Goal: Information Seeking & Learning: Learn about a topic

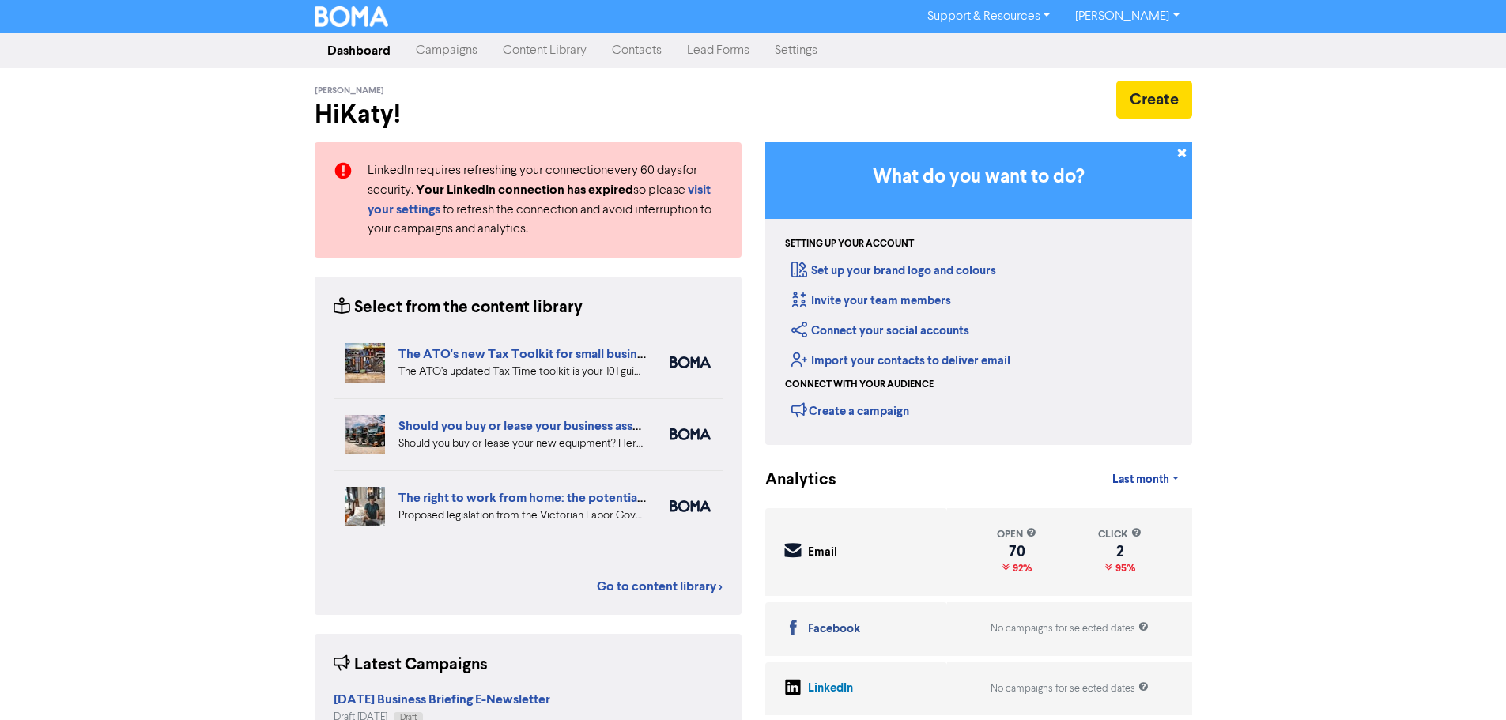
scroll to position [79, 0]
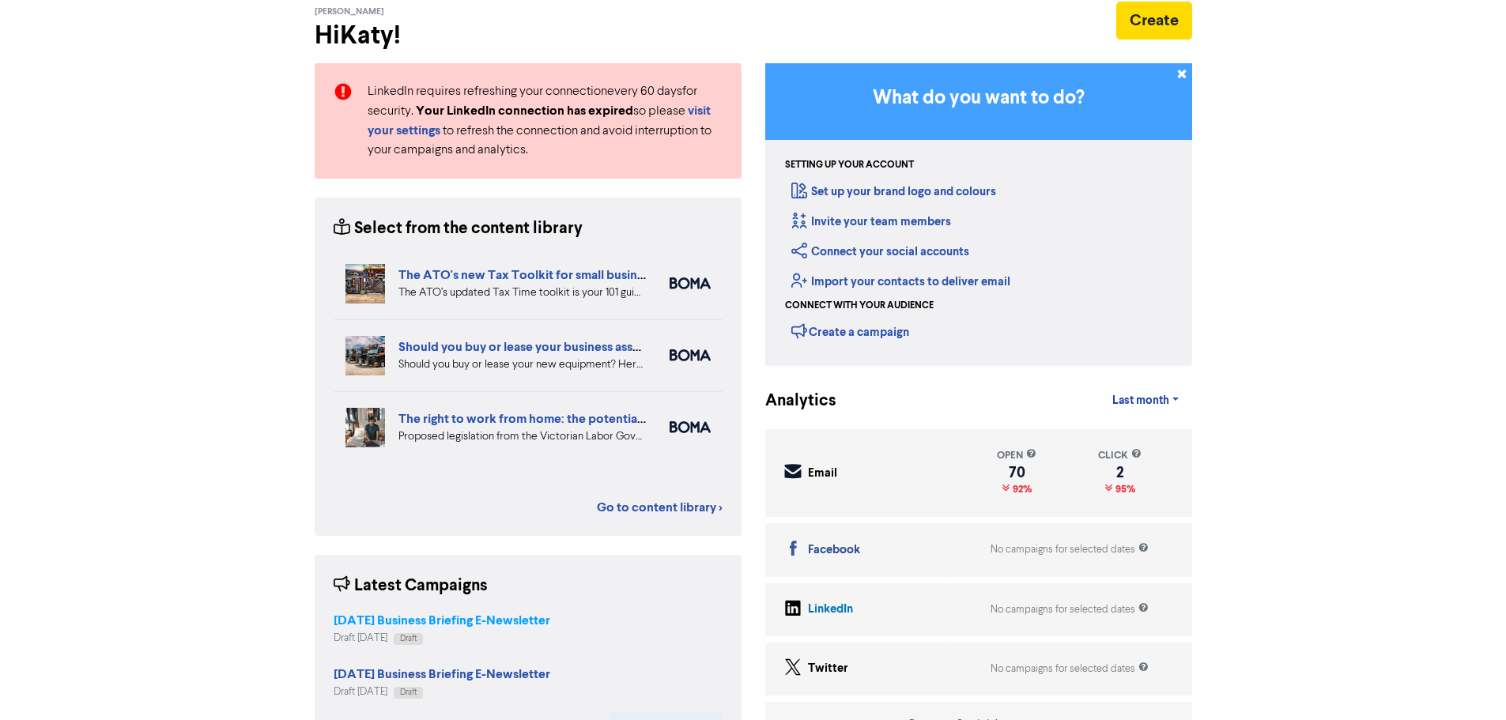
click at [507, 625] on strong "[DATE] Business Briefing E-Newsletter" at bounding box center [442, 621] width 217 height 16
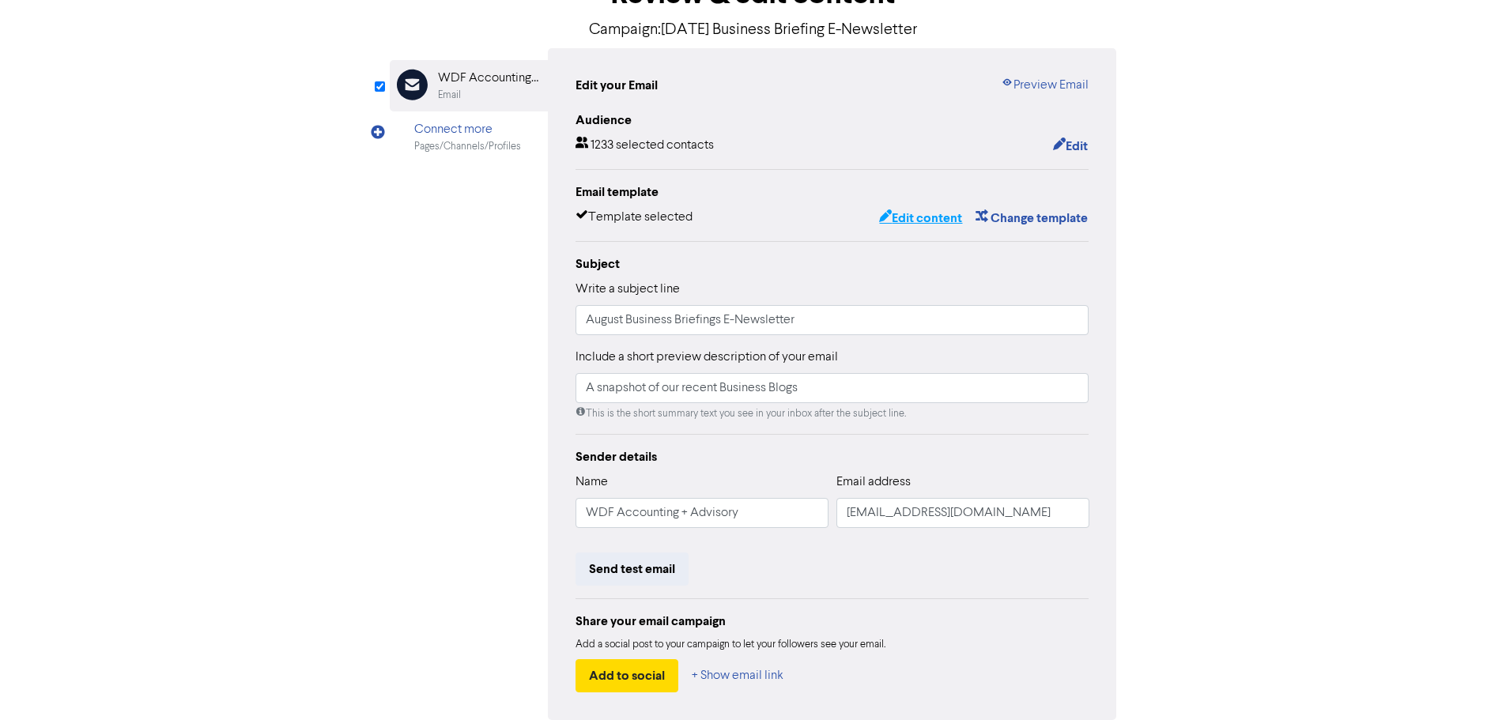
scroll to position [158, 0]
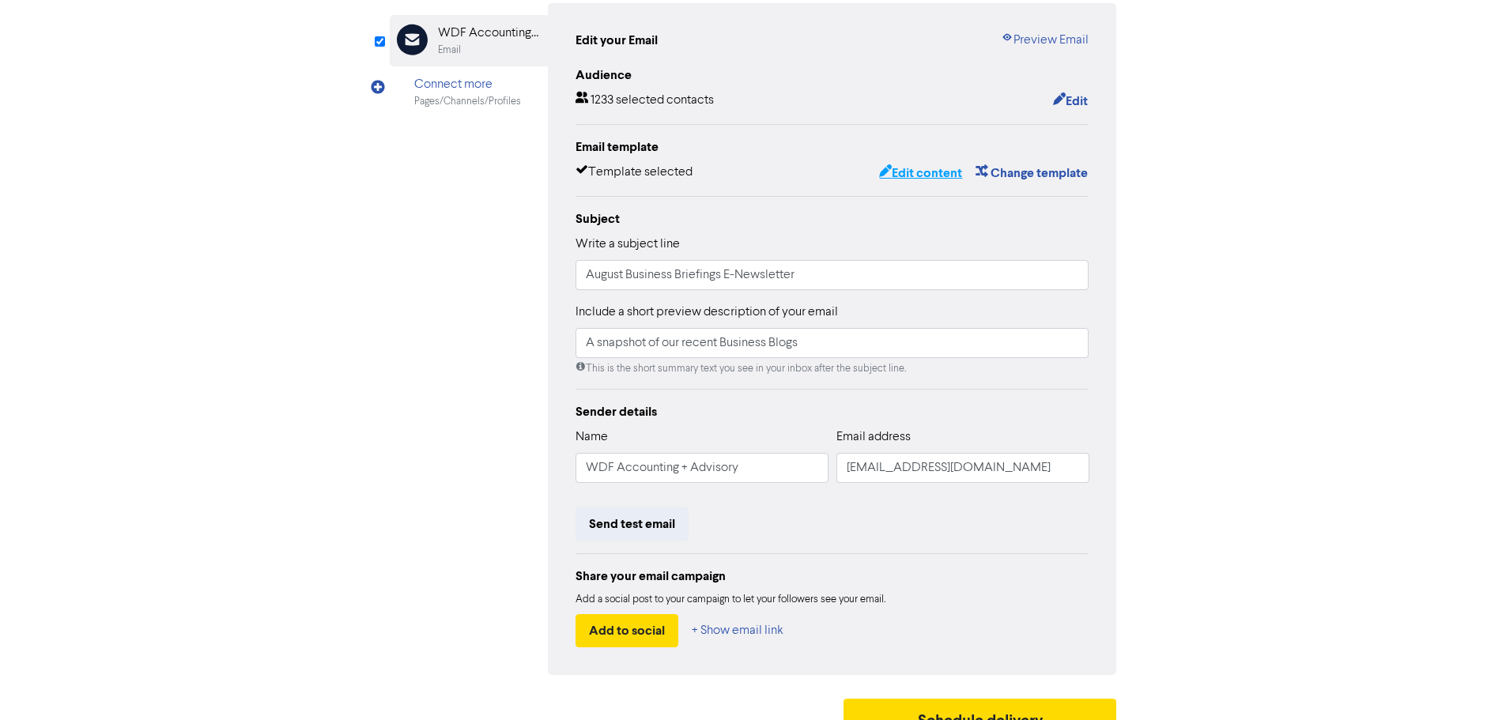
click at [923, 176] on button "Edit content" at bounding box center [920, 173] width 85 height 21
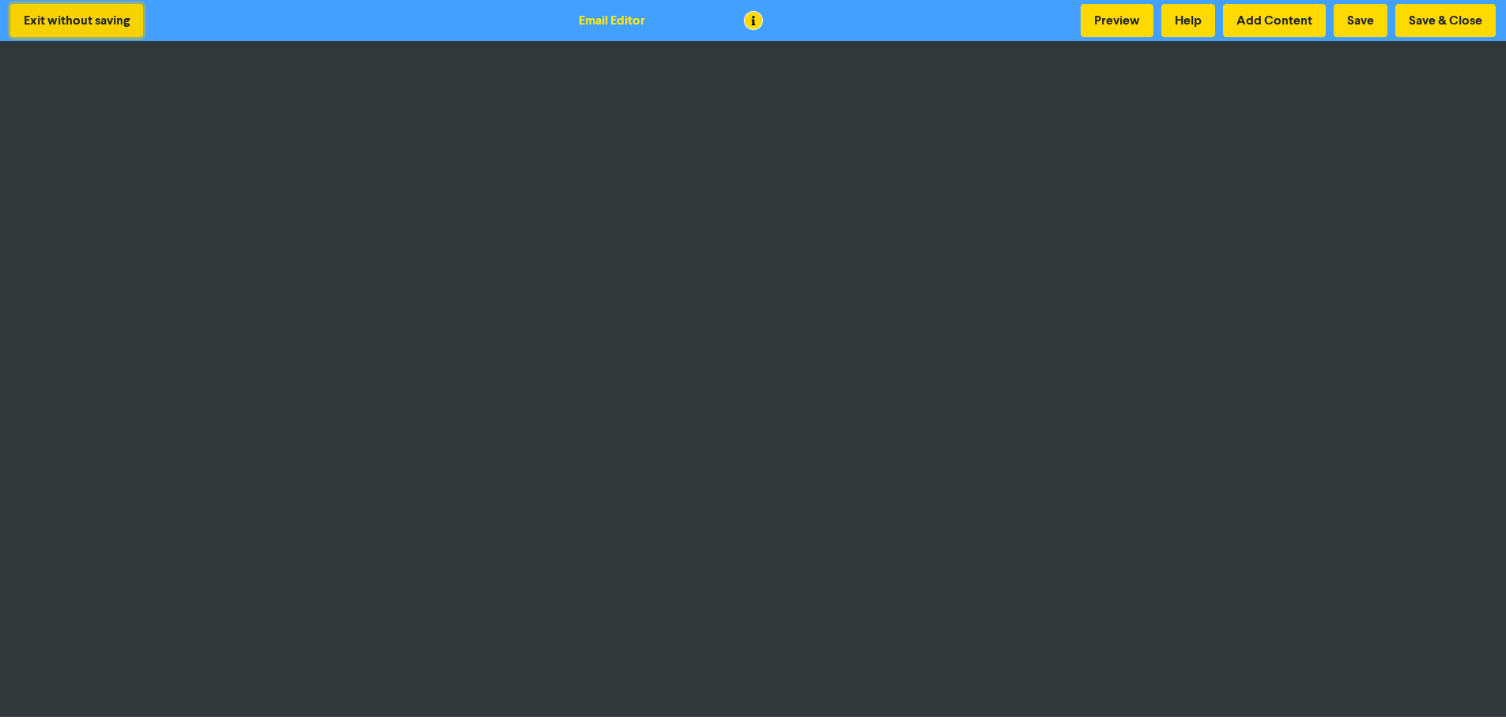
click at [52, 17] on button "Exit without saving" at bounding box center [76, 20] width 133 height 33
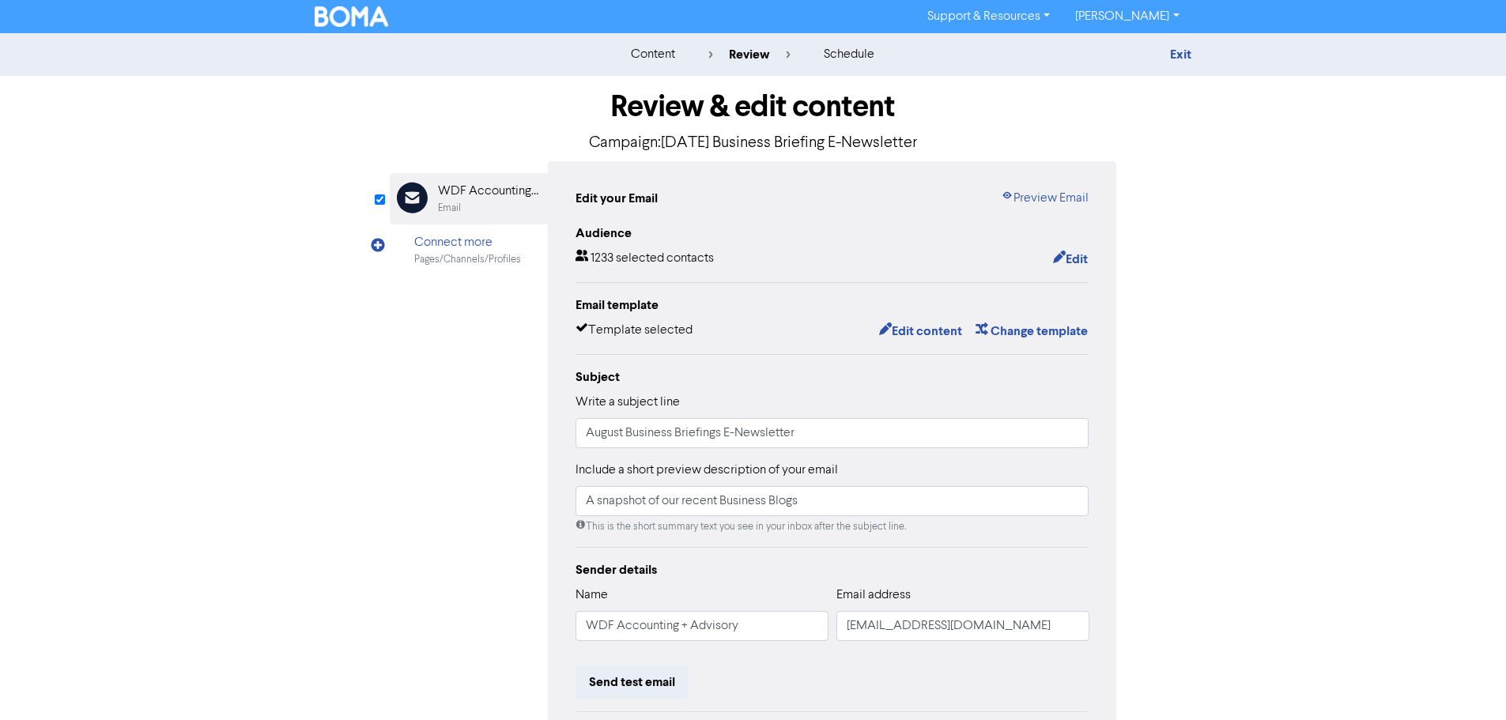
click at [345, 11] on img at bounding box center [352, 16] width 74 height 21
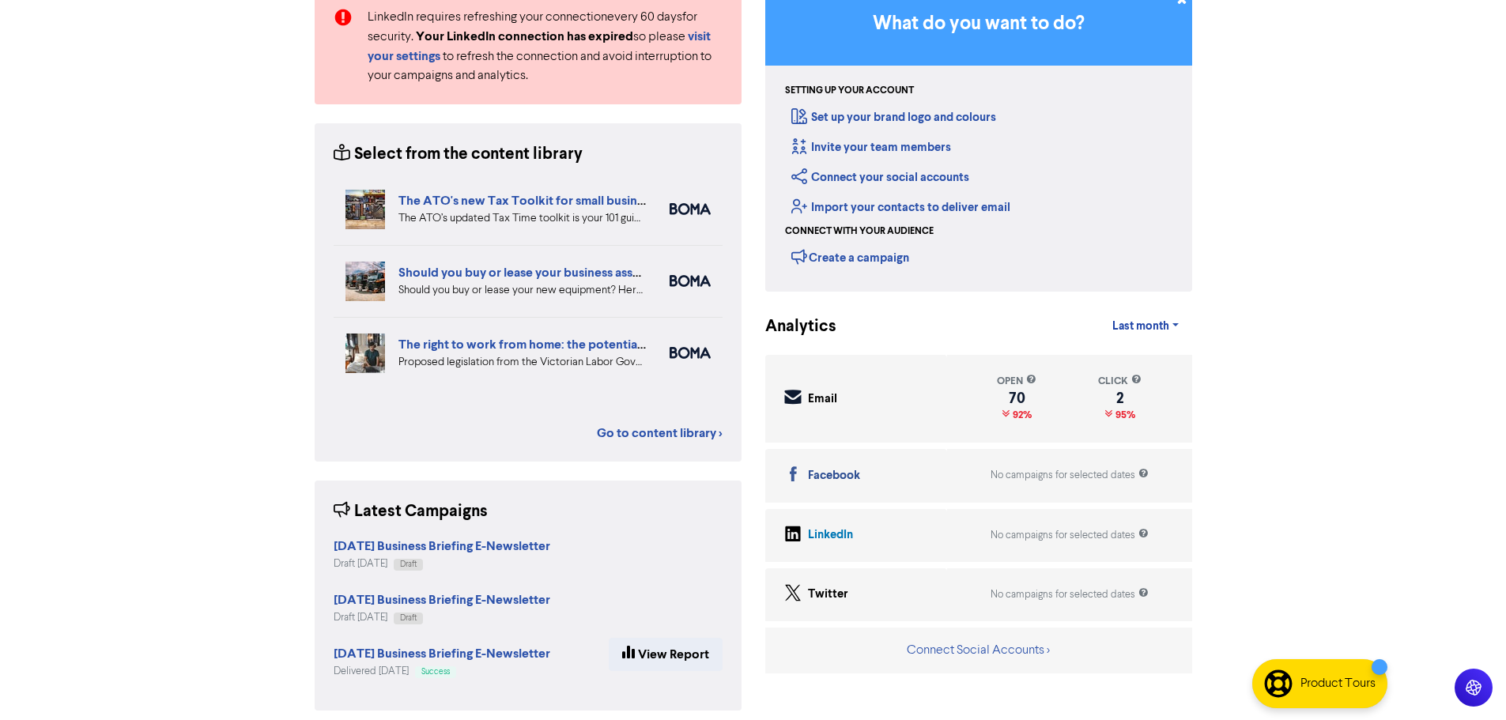
scroll to position [163, 0]
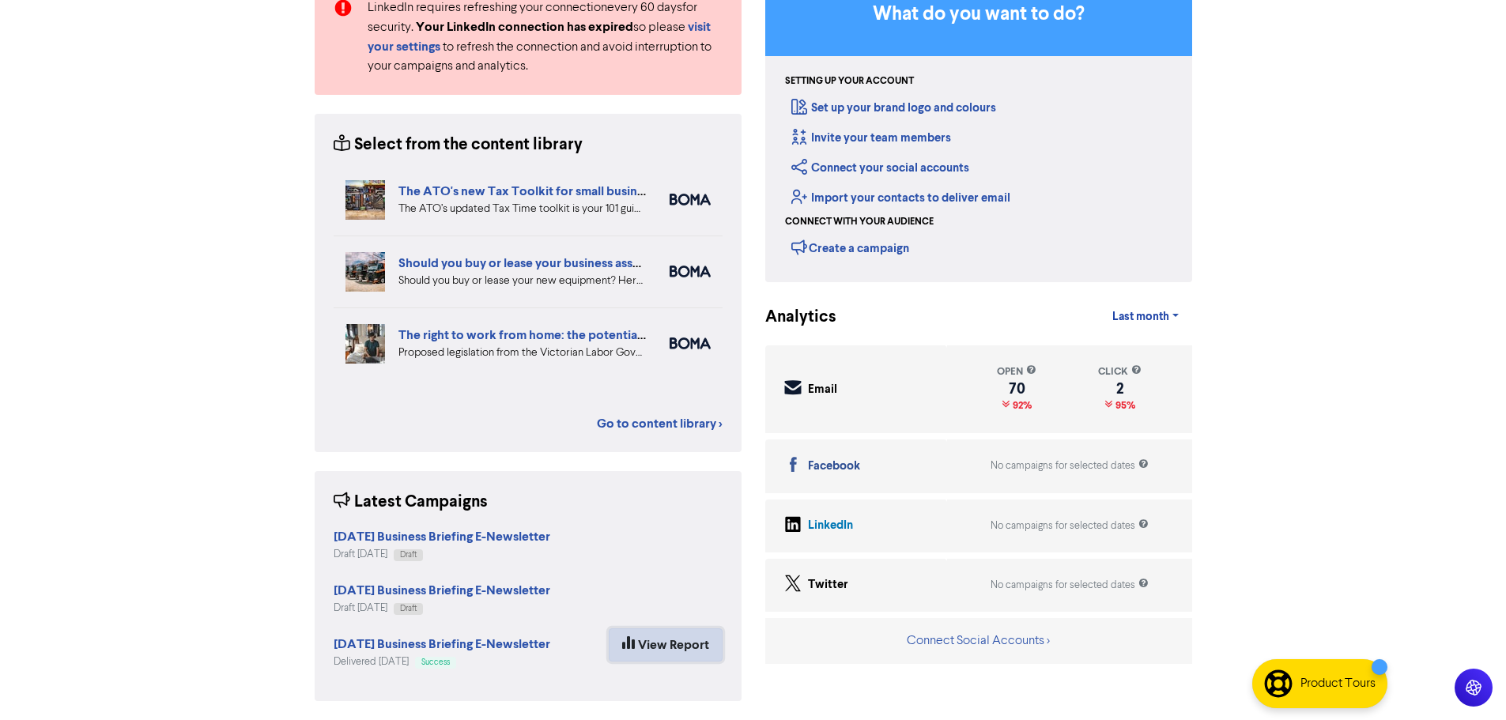
click at [663, 650] on link "View Report" at bounding box center [666, 645] width 114 height 33
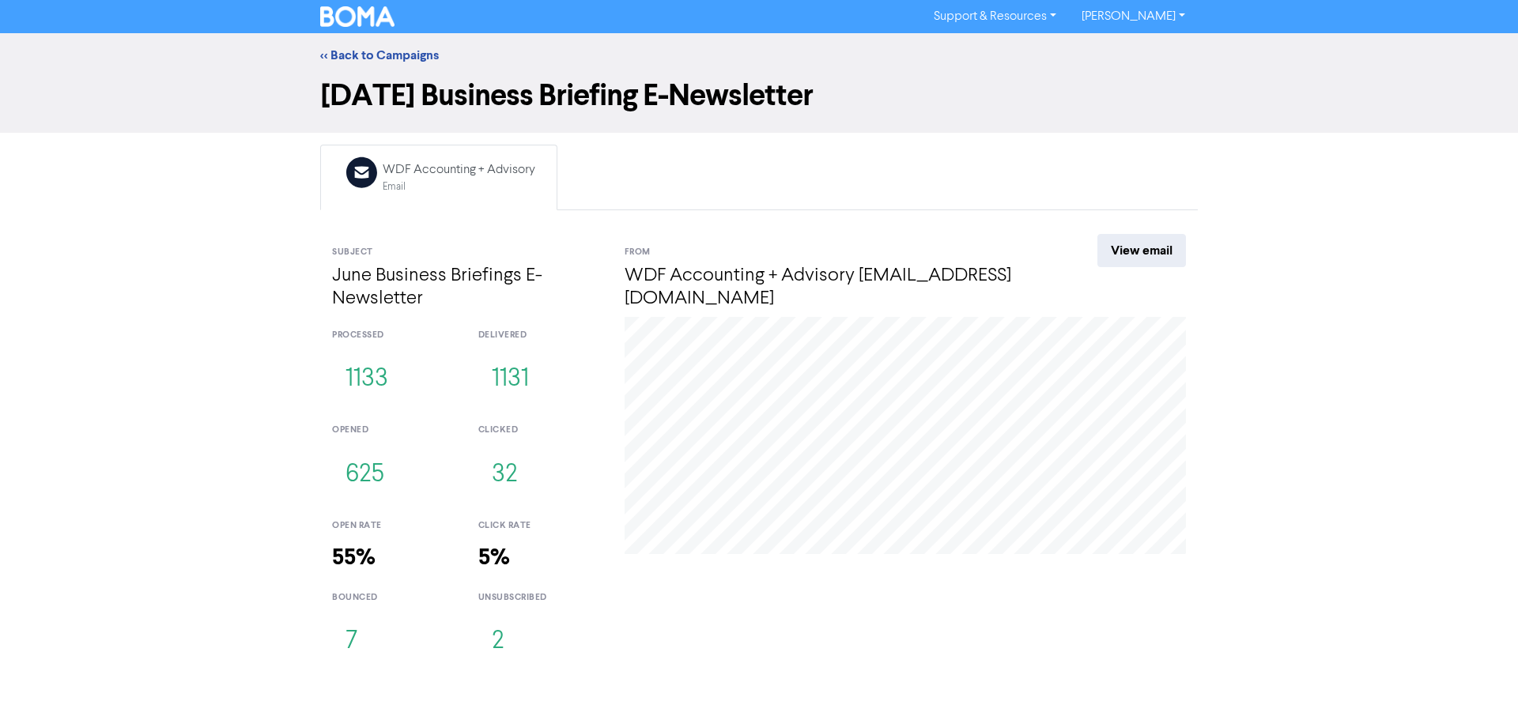
drag, startPoint x: 373, startPoint y: 53, endPoint x: 1411, endPoint y: 333, distance: 1075.2
click at [373, 53] on link "<< Back to Campaigns" at bounding box center [379, 55] width 119 height 16
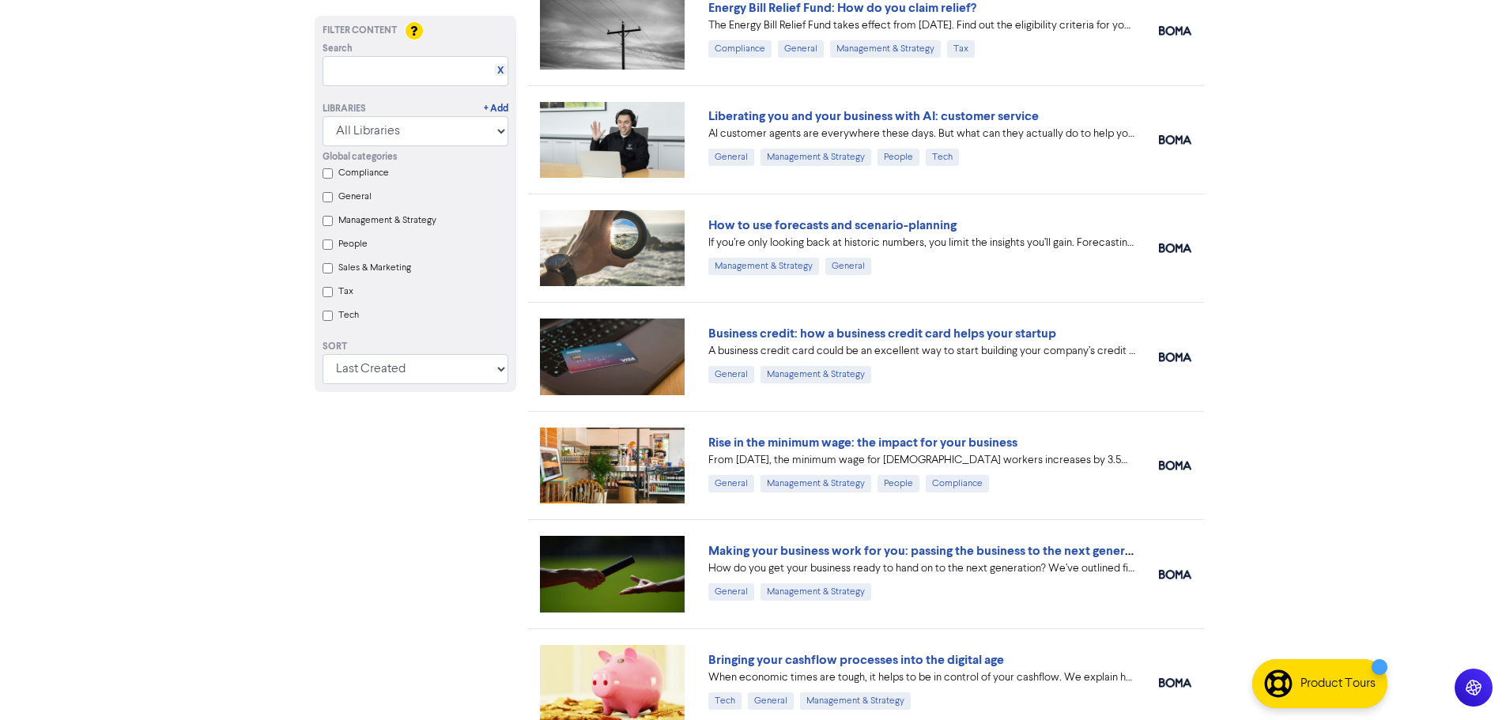
scroll to position [3264, 0]
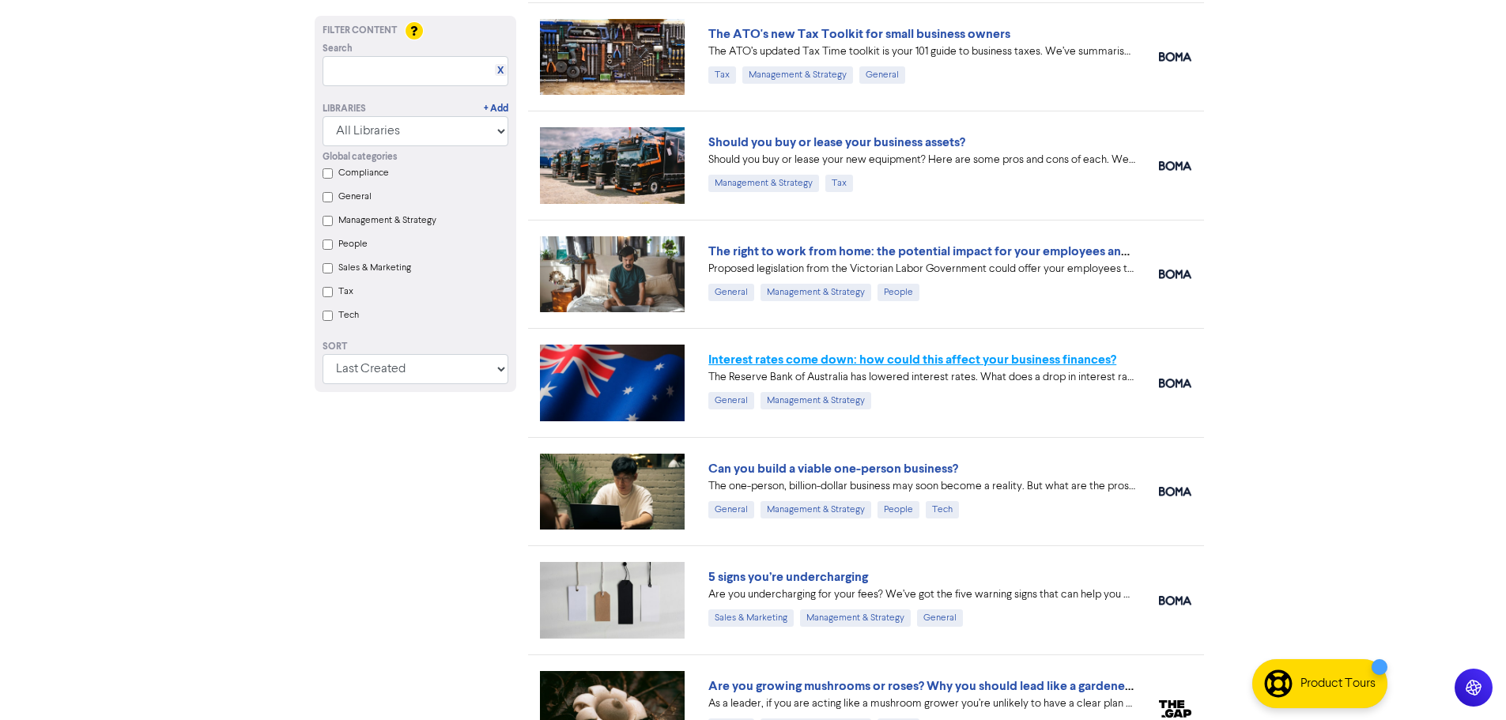
click at [851, 359] on link "Interest rates come down: how could this affect your business finances?" at bounding box center [912, 360] width 408 height 16
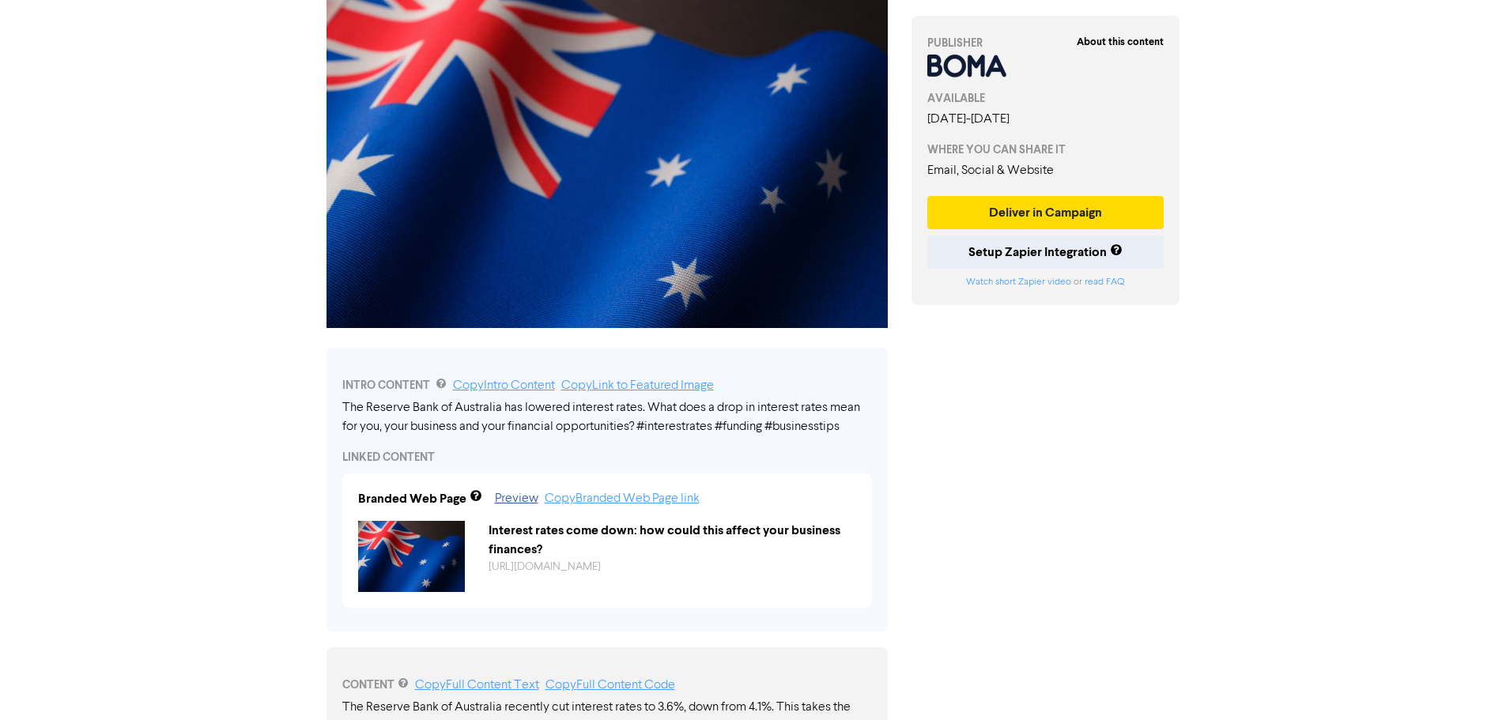
scroll to position [237, 0]
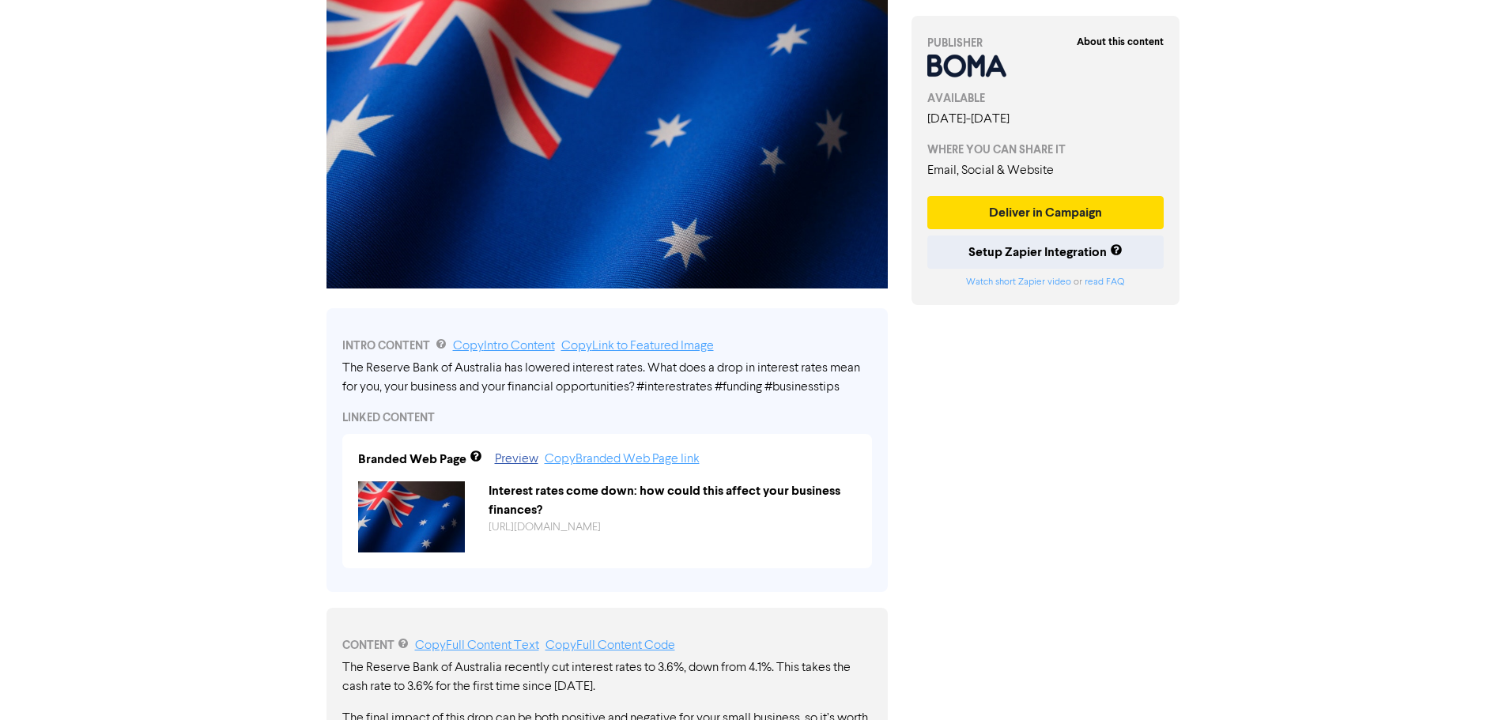
drag, startPoint x: 854, startPoint y: 387, endPoint x: 495, endPoint y: 369, distance: 359.4
click at [495, 369] on div "The Reserve Bank of Australia has lowered interest rates. What does a drop in i…" at bounding box center [607, 378] width 530 height 38
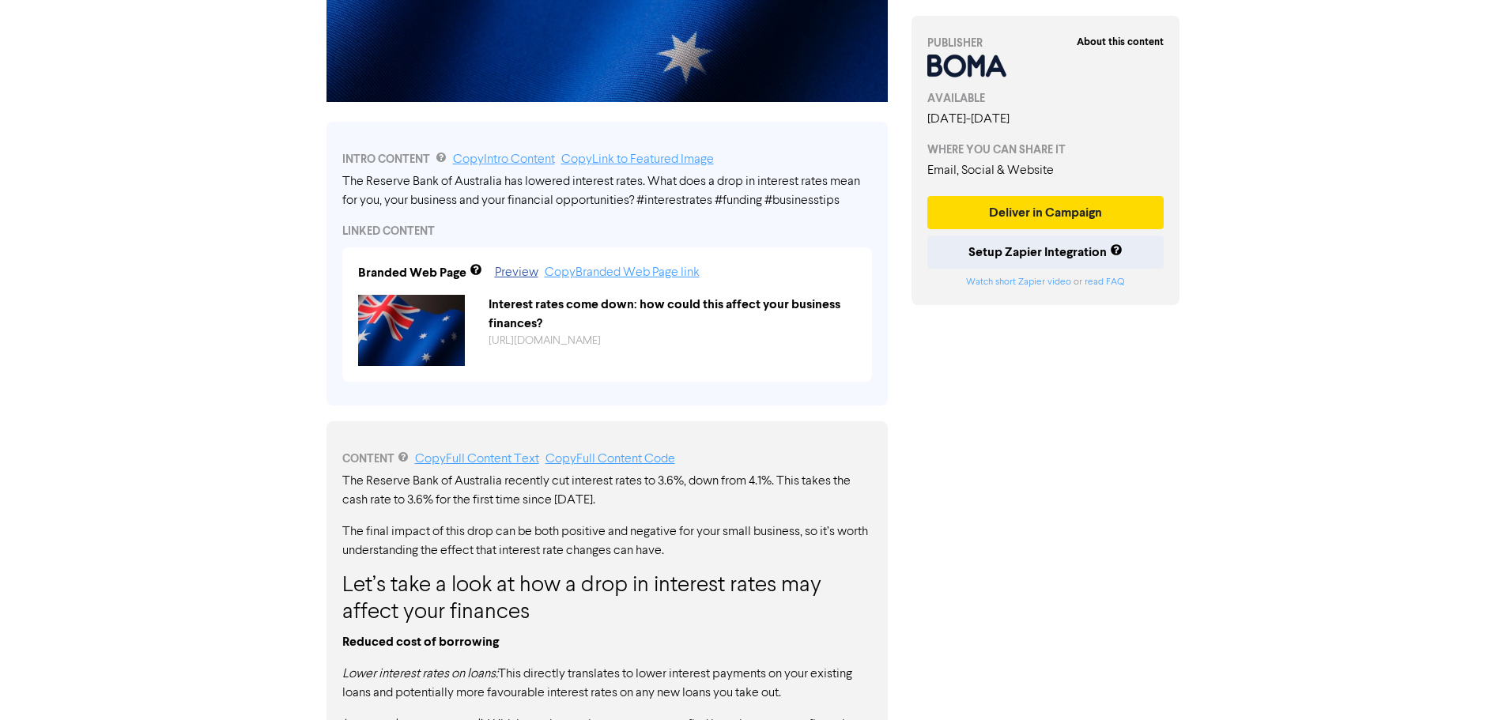
scroll to position [395, 0]
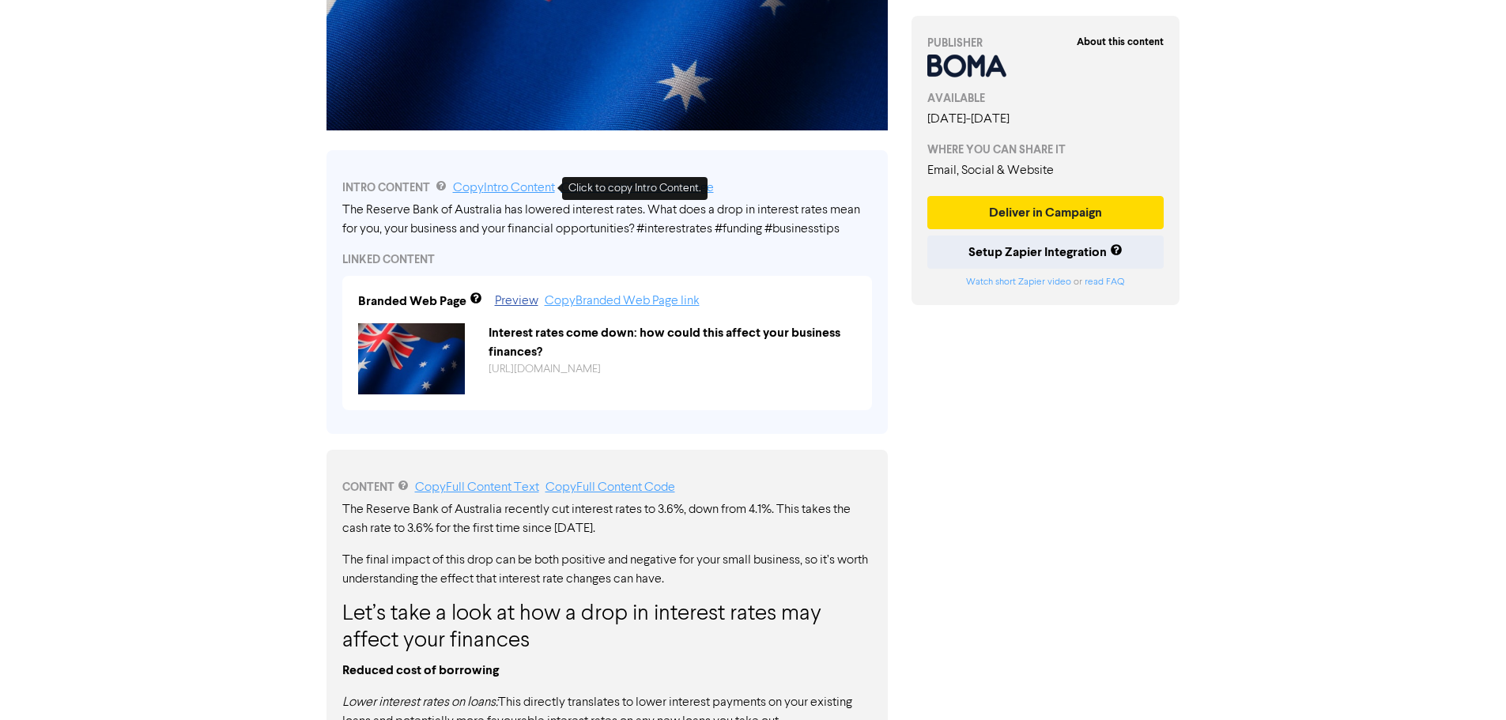
click at [526, 184] on link "Copy Intro Content" at bounding box center [504, 188] width 102 height 13
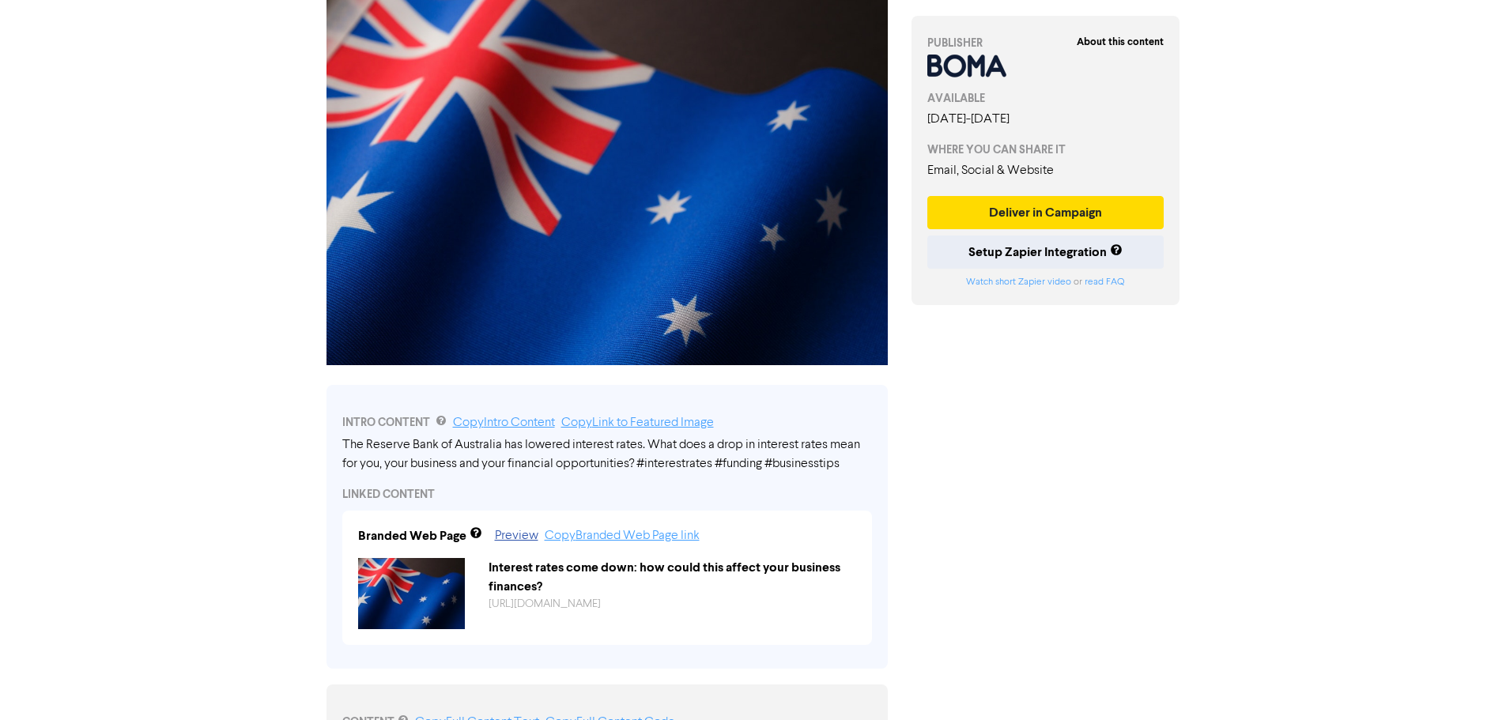
scroll to position [0, 0]
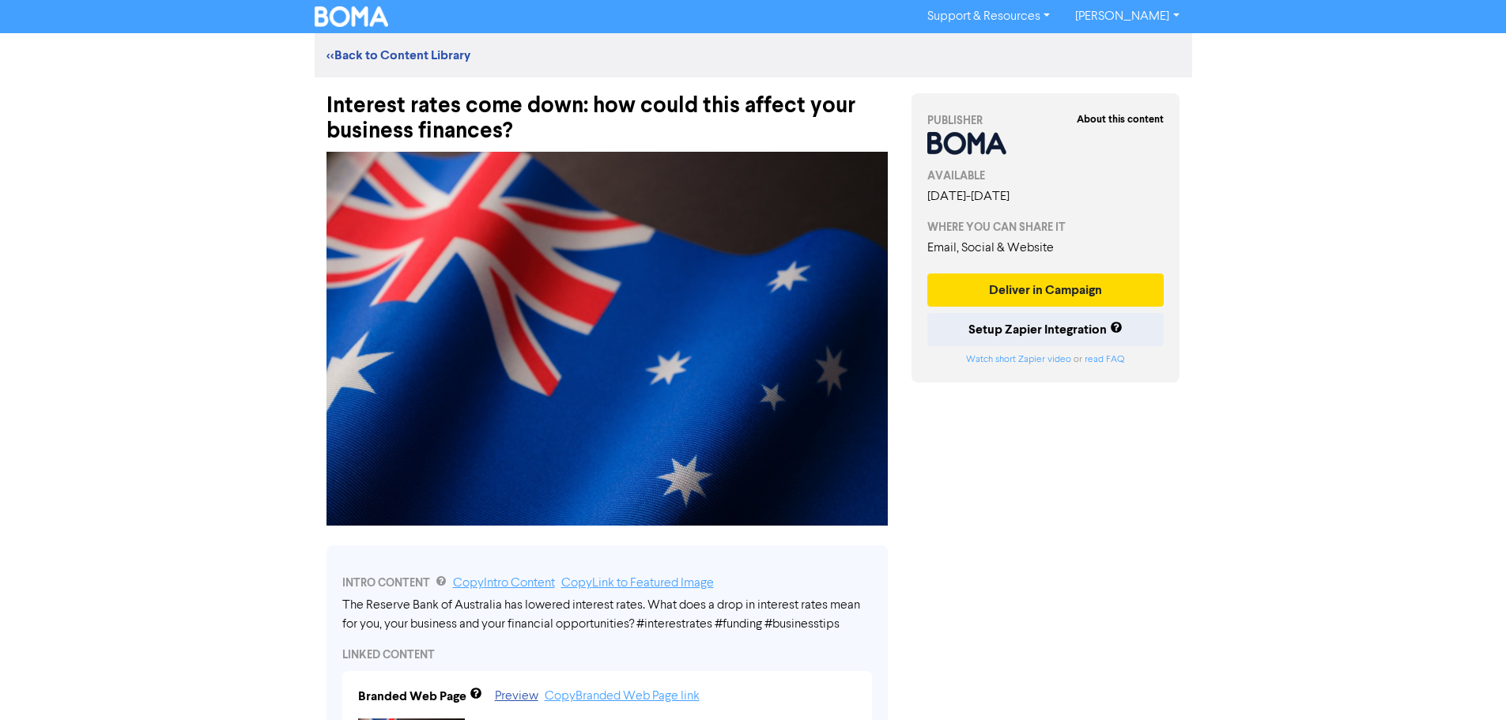
click at [603, 146] on div at bounding box center [607, 339] width 585 height 390
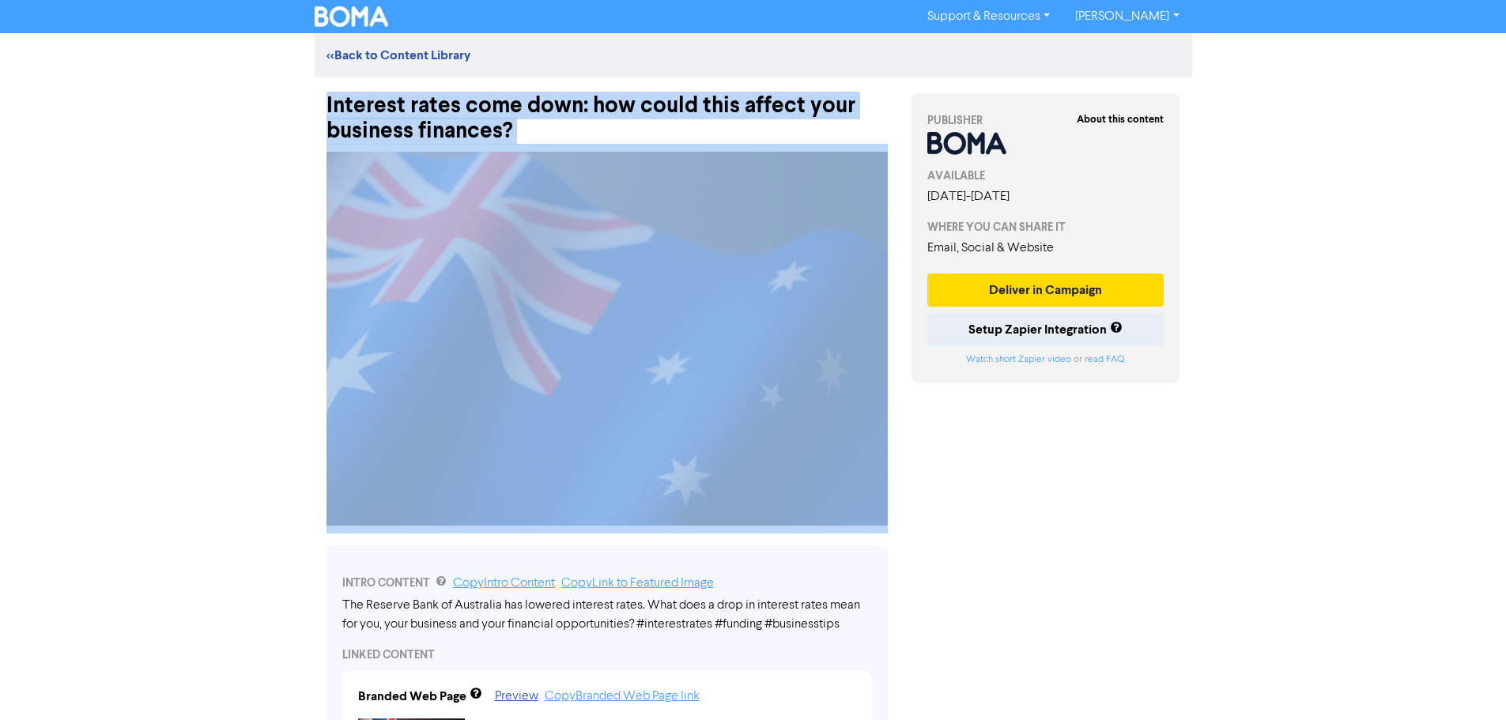
drag, startPoint x: 518, startPoint y: 137, endPoint x: 315, endPoint y: 98, distance: 206.1
copy div "Interest rates come down: how could this affect your business finances?"
click at [364, 55] on link "<< Back to Content Library" at bounding box center [399, 55] width 144 height 16
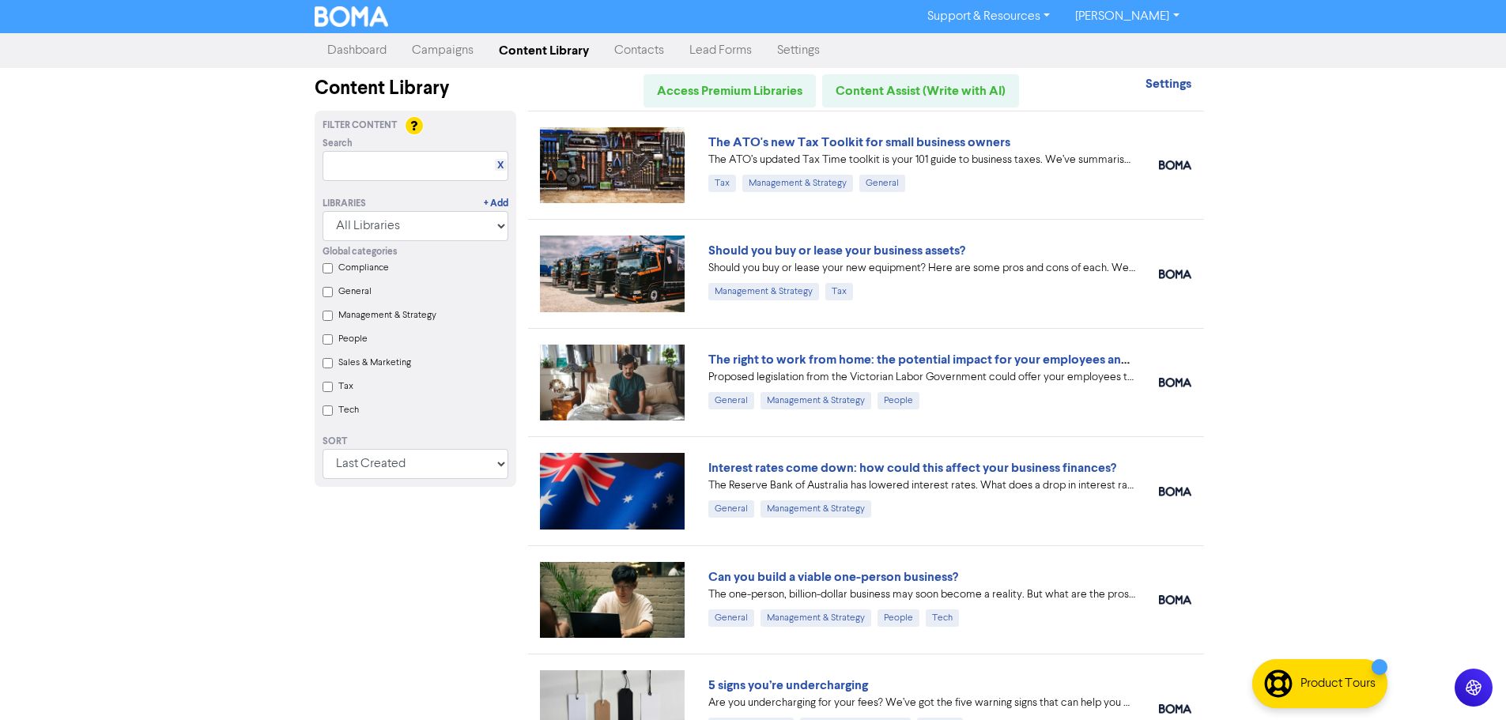
click at [458, 61] on link "Campaigns" at bounding box center [442, 51] width 87 height 32
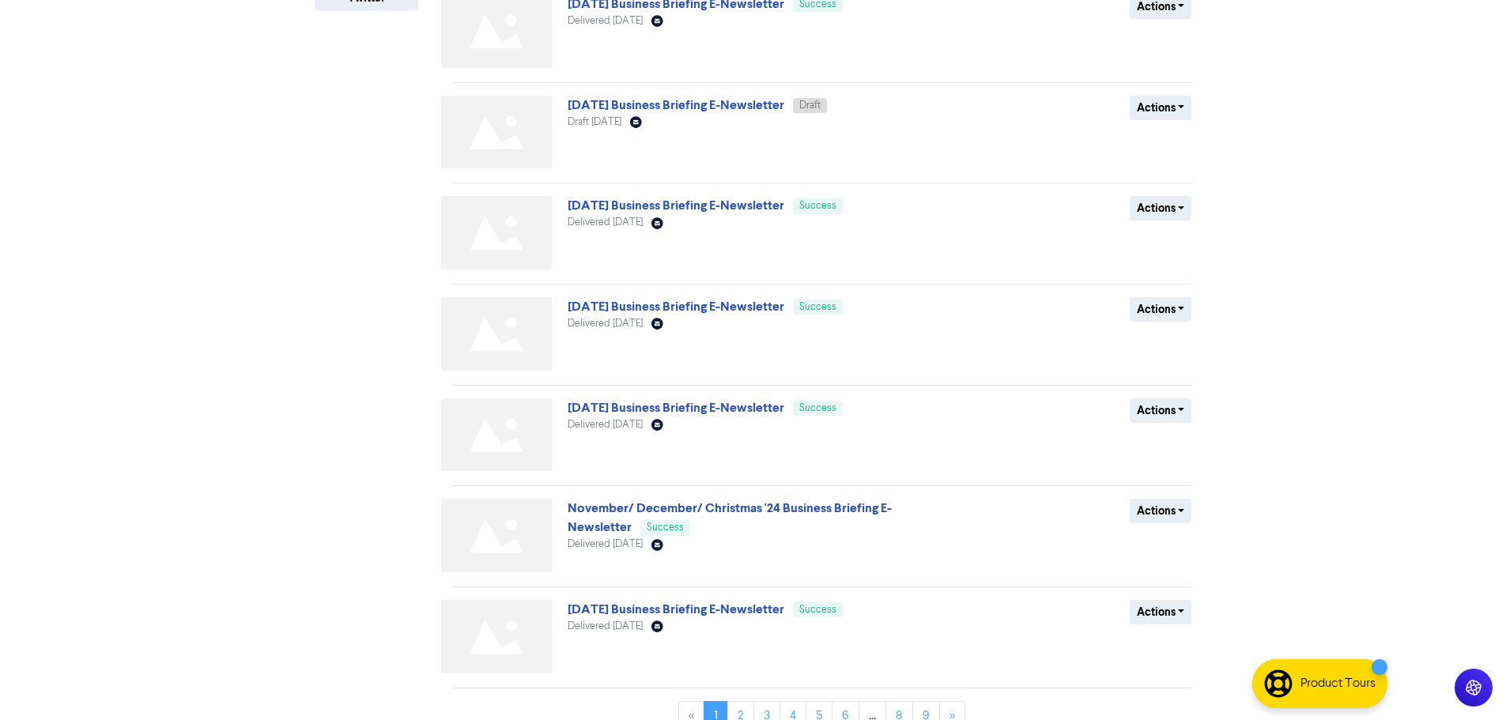
scroll to position [462, 0]
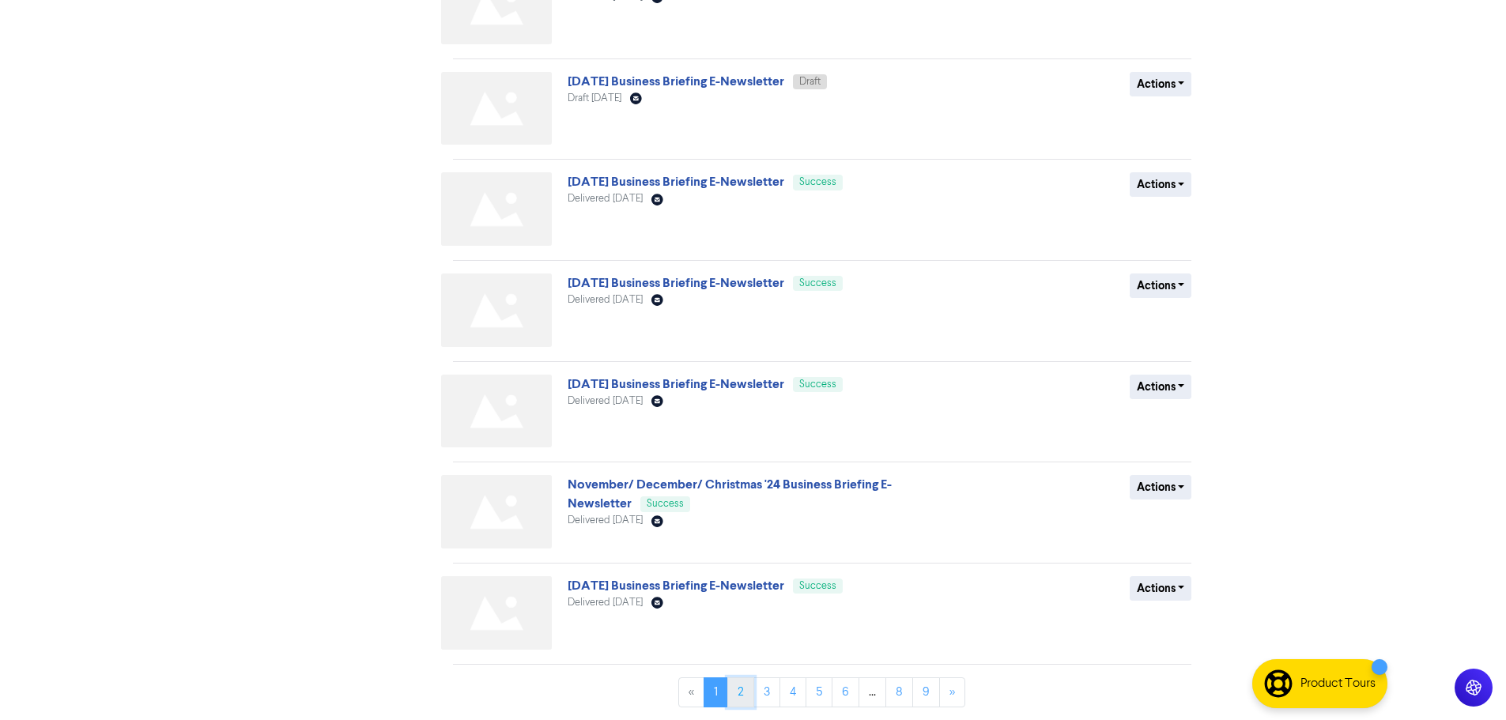
click at [743, 694] on link "2" at bounding box center [740, 693] width 27 height 30
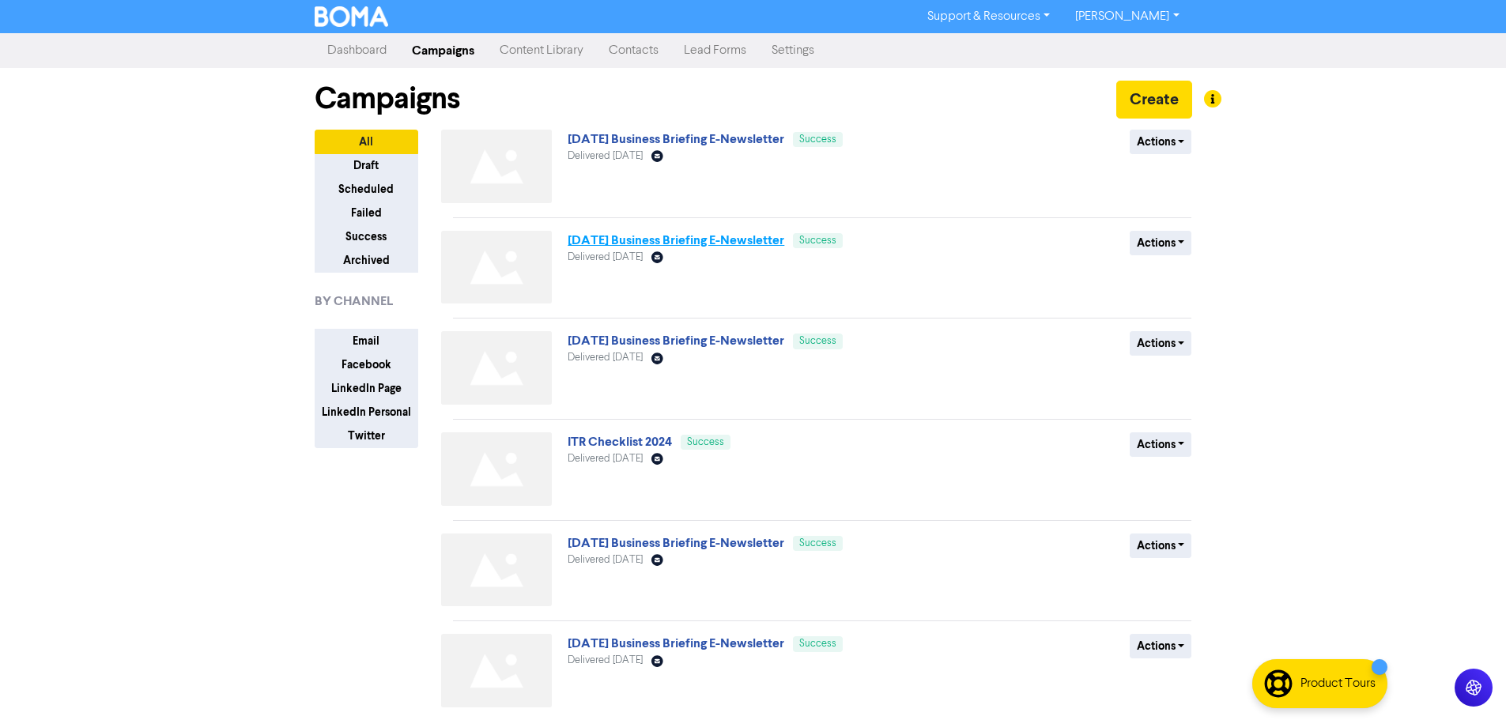
click at [654, 233] on link "August '24 Business Briefing E-Newsletter" at bounding box center [676, 240] width 217 height 16
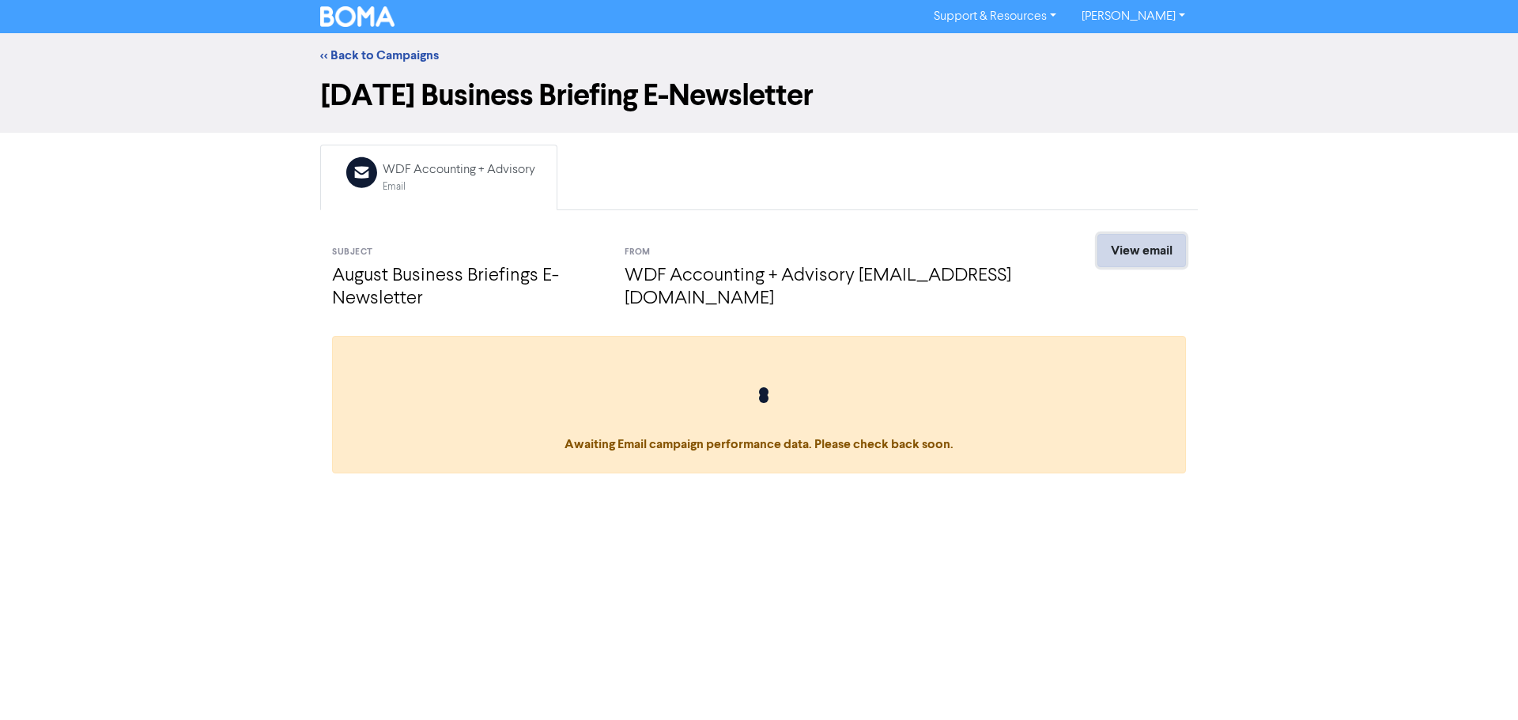
click at [1121, 247] on link "View email" at bounding box center [1141, 250] width 89 height 33
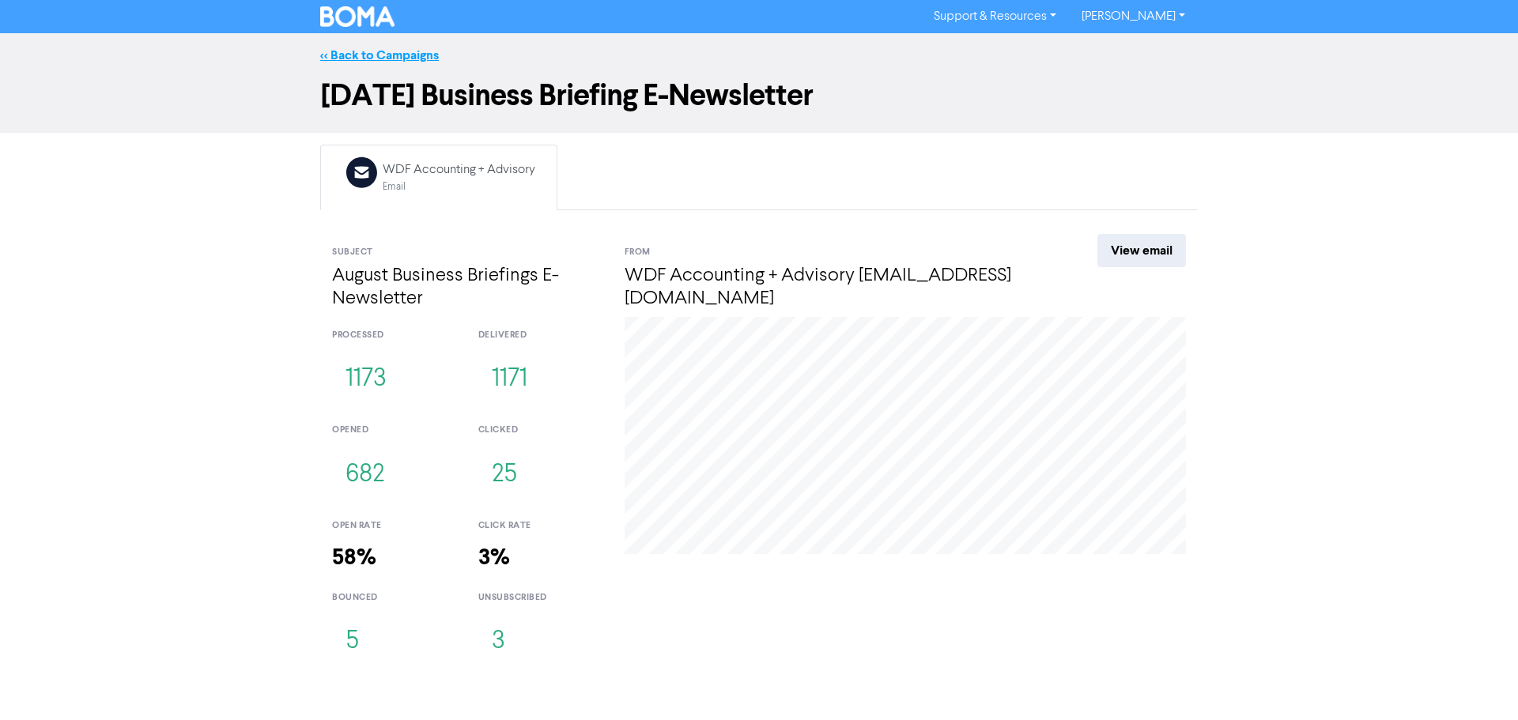
click at [368, 59] on link "<< Back to Campaigns" at bounding box center [379, 55] width 119 height 16
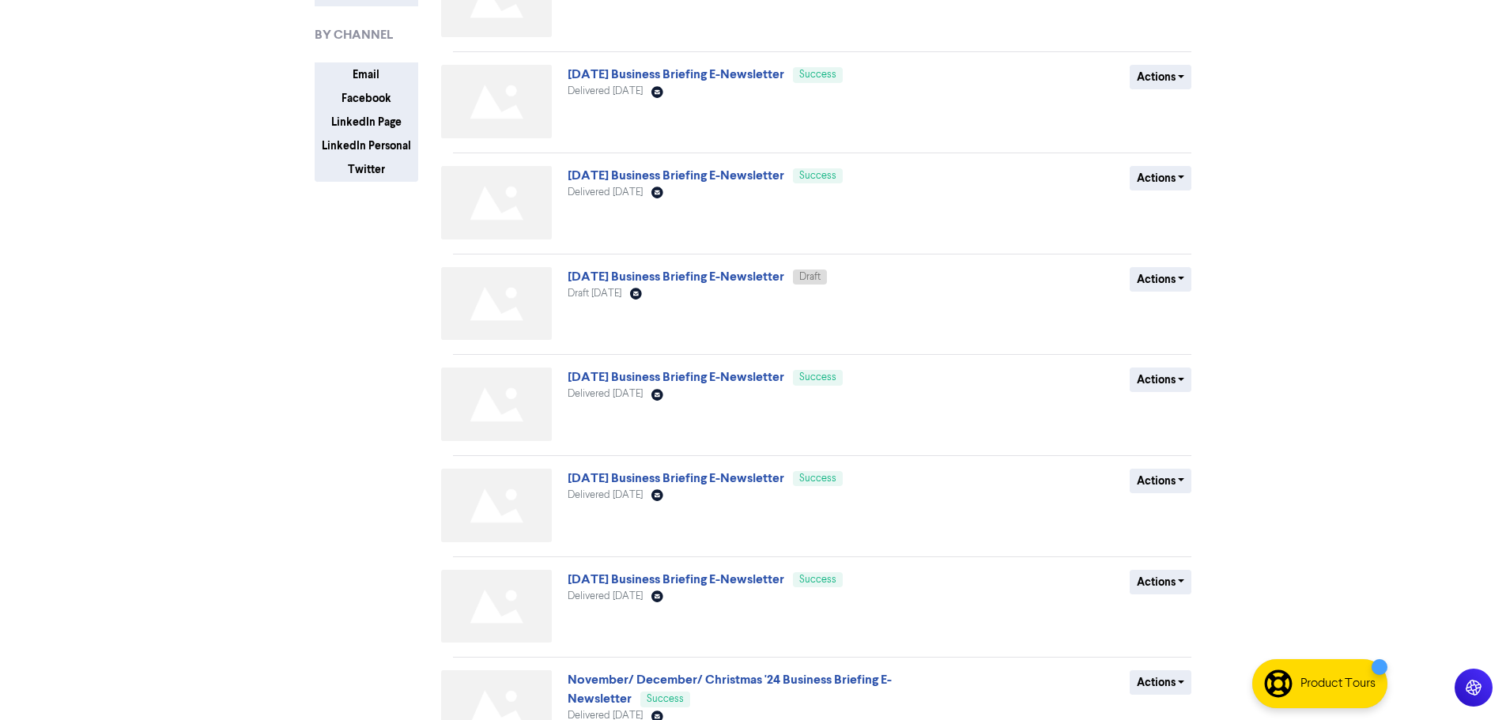
scroll to position [462, 0]
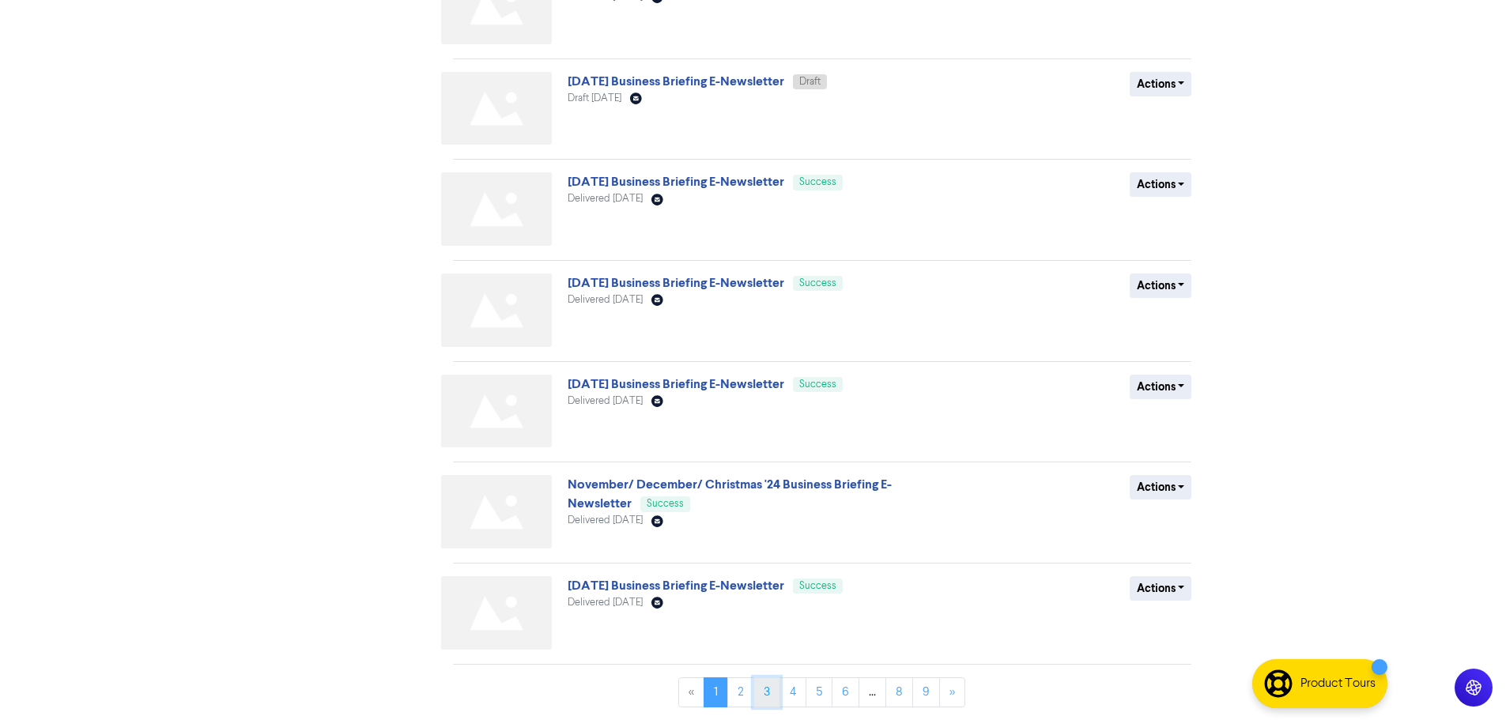
click at [764, 694] on link "3" at bounding box center [766, 693] width 27 height 30
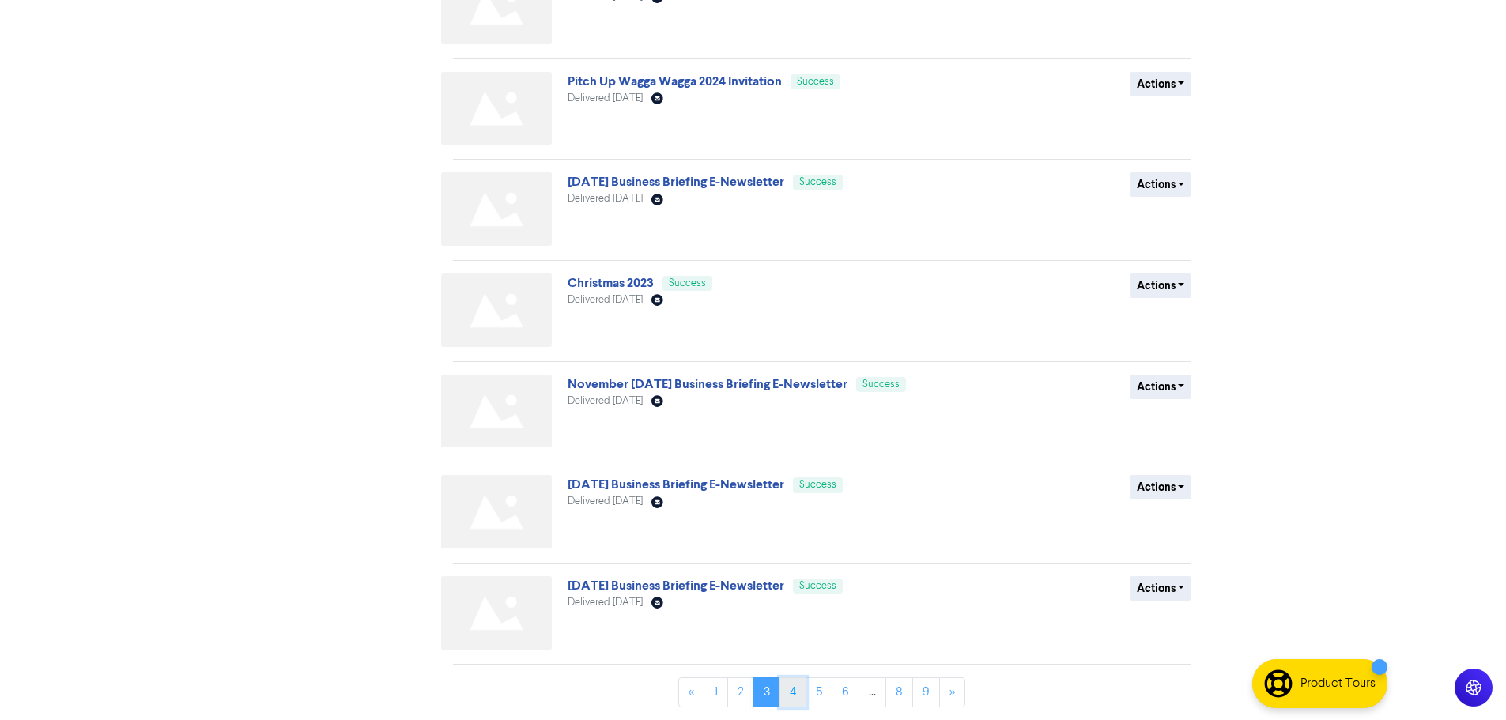
click at [794, 693] on link "4" at bounding box center [793, 693] width 27 height 30
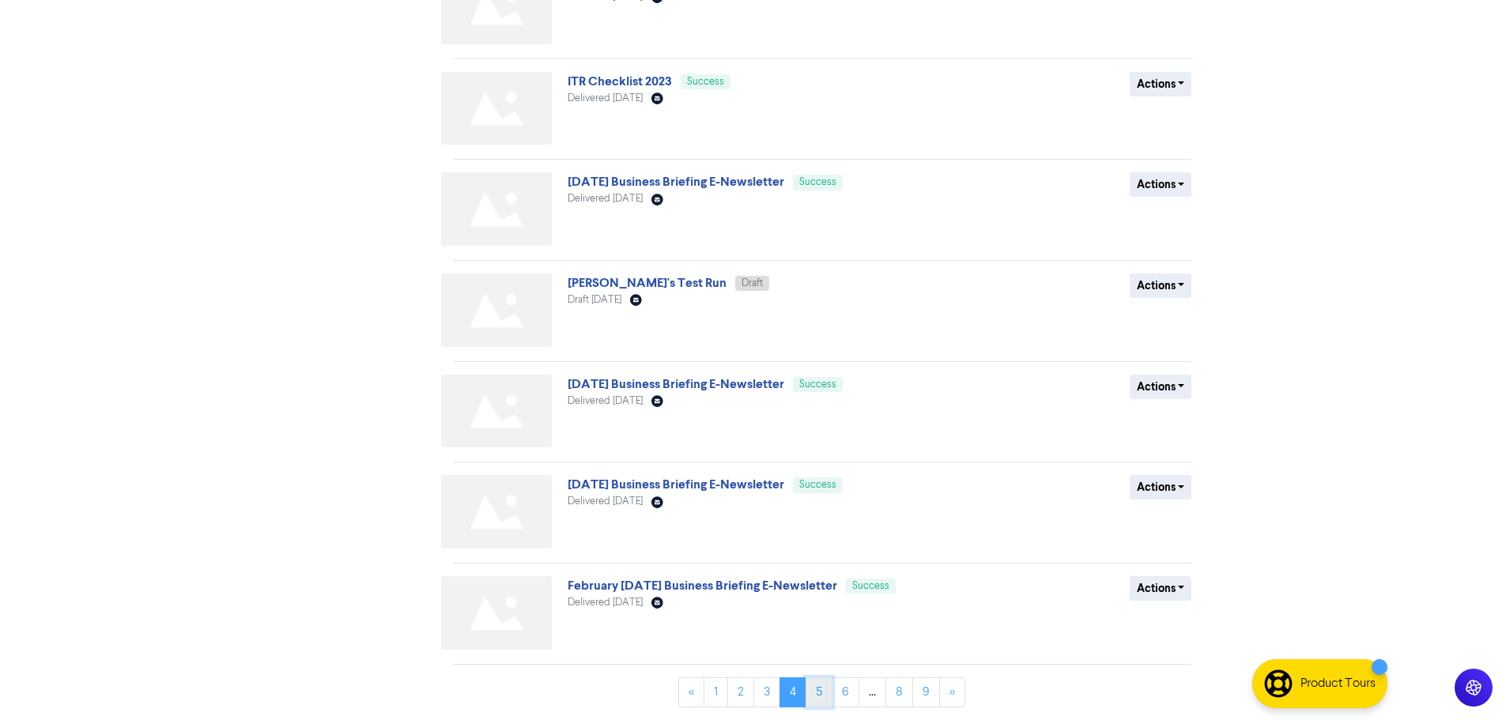
click at [812, 693] on link "5" at bounding box center [819, 693] width 27 height 30
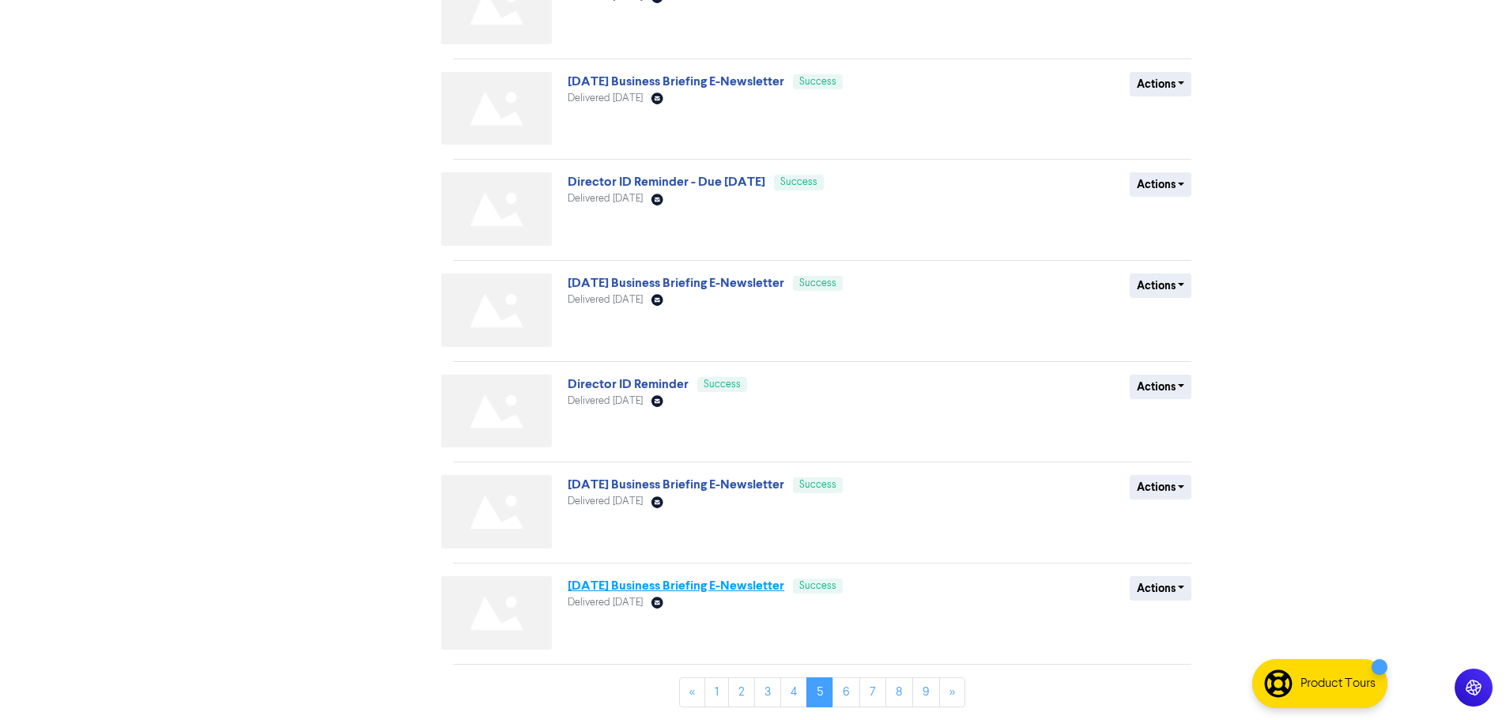
click at [686, 585] on link "August '22 Business Briefing E-Newsletter" at bounding box center [676, 586] width 217 height 16
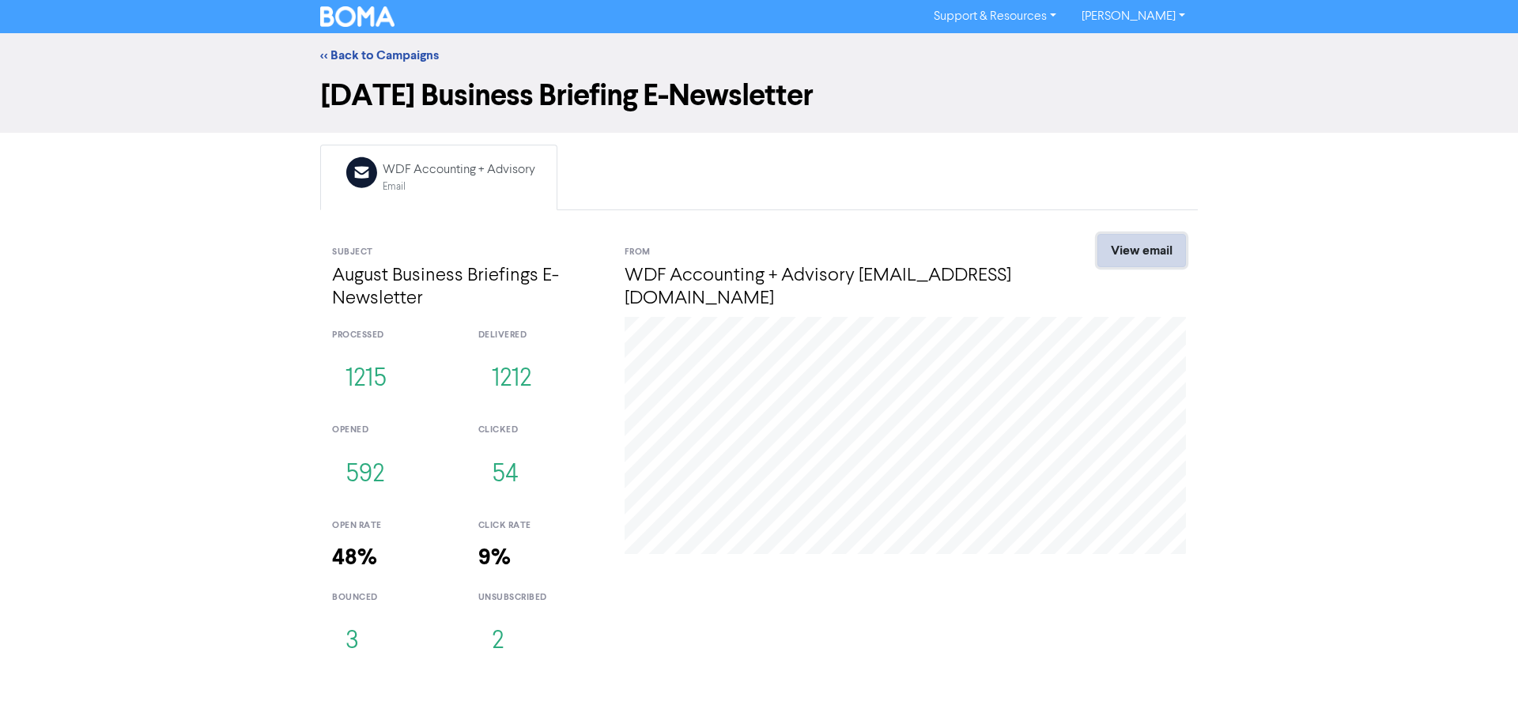
click at [1169, 255] on link "View email" at bounding box center [1141, 250] width 89 height 33
click at [380, 64] on div "<< Back to Campaigns" at bounding box center [758, 55] width 901 height 19
drag, startPoint x: 377, startPoint y: 58, endPoint x: 157, endPoint y: 114, distance: 227.6
click at [377, 58] on link "<< Back to Campaigns" at bounding box center [379, 55] width 119 height 16
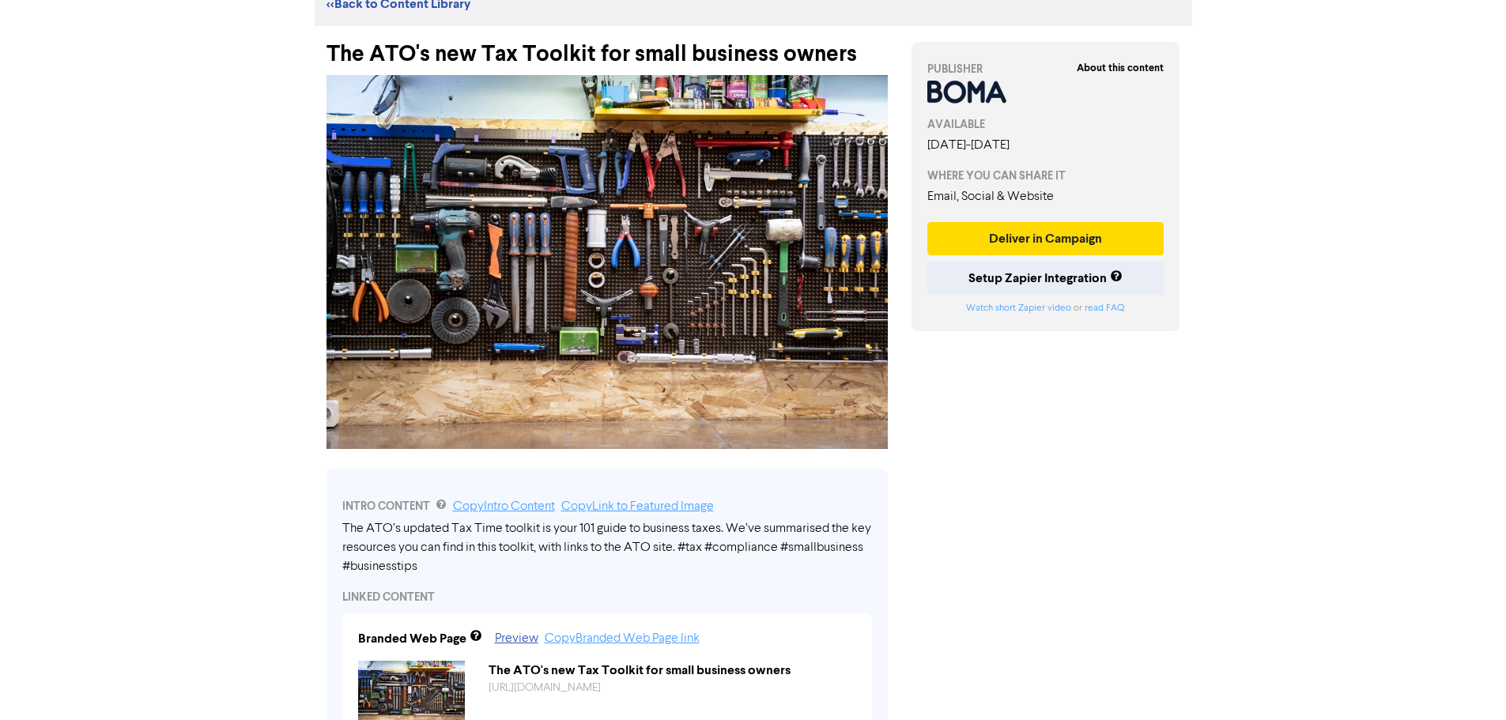
scroll to position [79, 0]
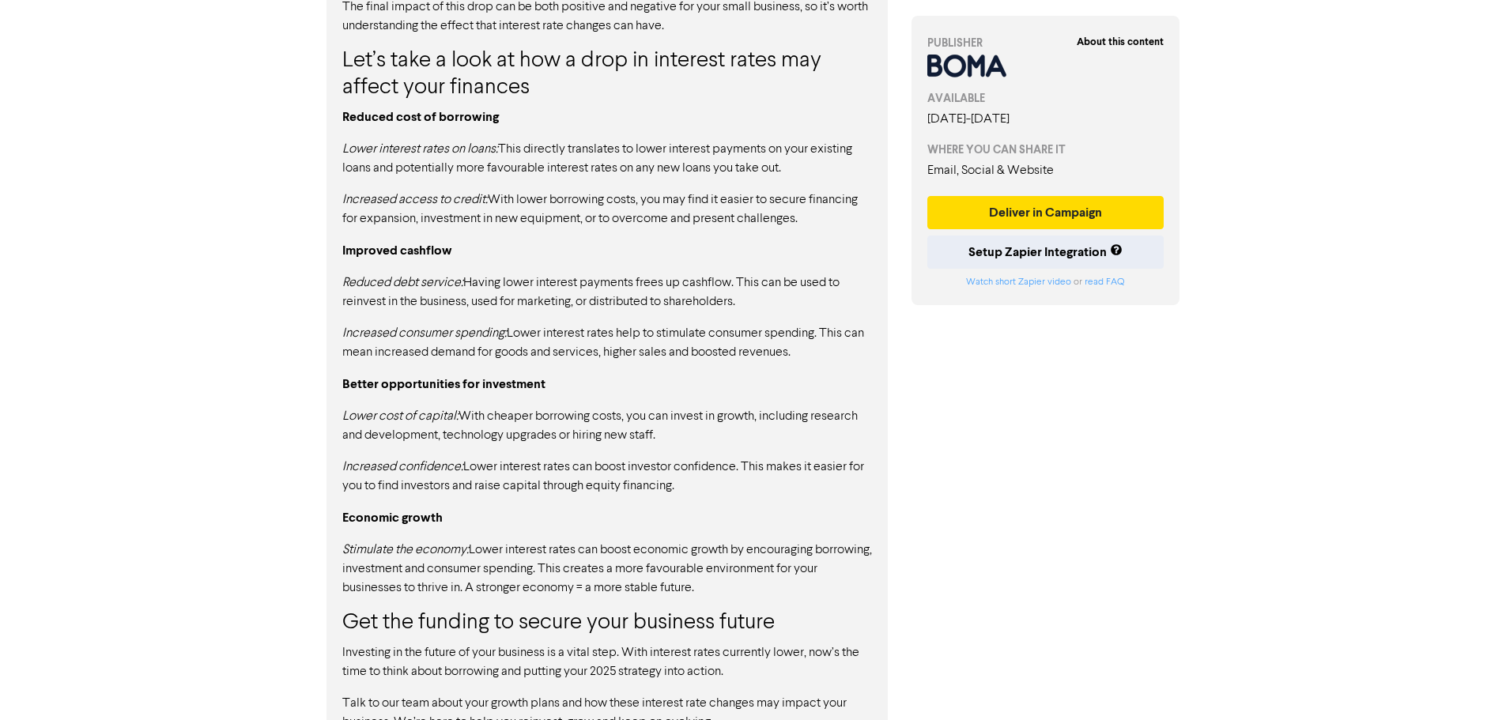
scroll to position [989, 0]
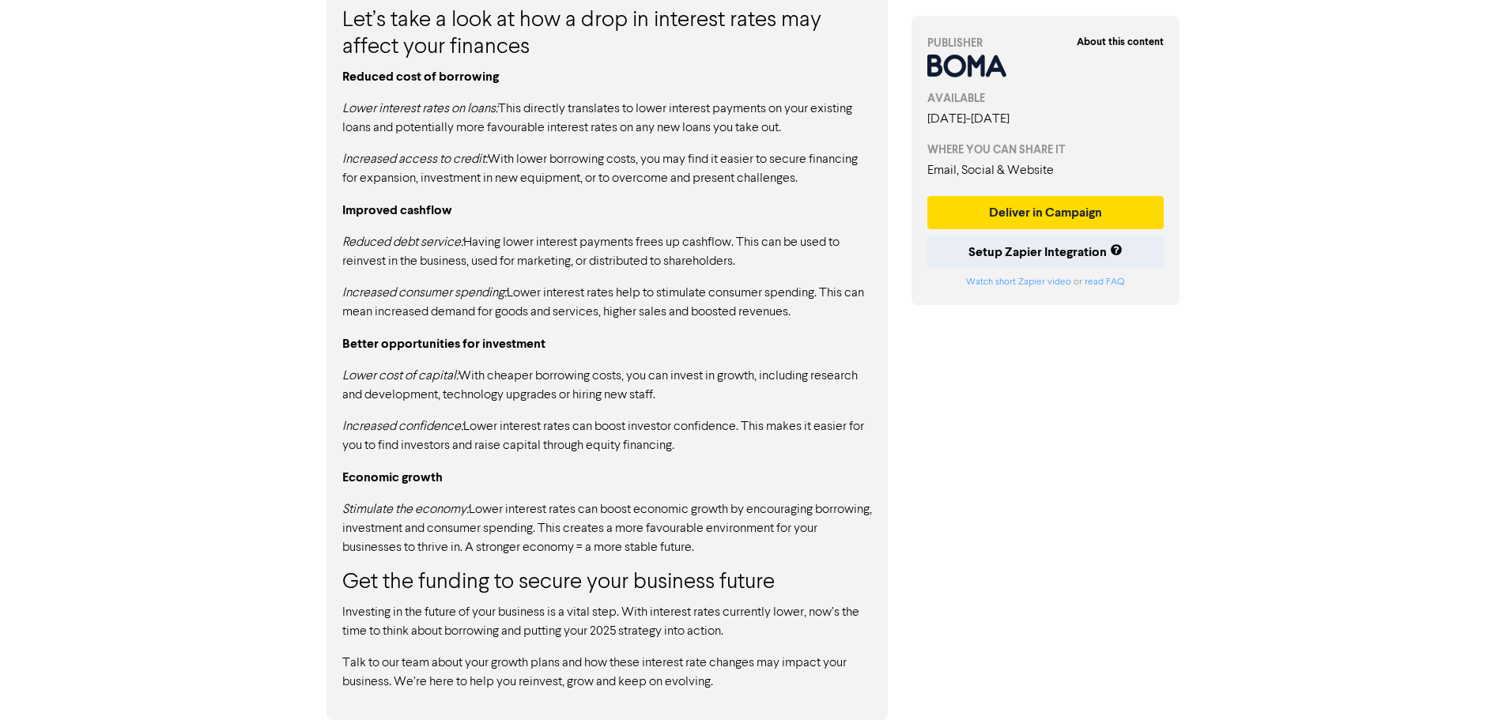
click at [688, 658] on p "Talk to our team about your growth plans and how these interest rate changes ma…" at bounding box center [607, 673] width 530 height 38
drag, startPoint x: 719, startPoint y: 686, endPoint x: 303, endPoint y: 212, distance: 631.4
click at [506, 457] on div "The Reserve Bank of Australia recently cut interest rates to 3.6%, down from 4.…" at bounding box center [607, 299] width 530 height 785
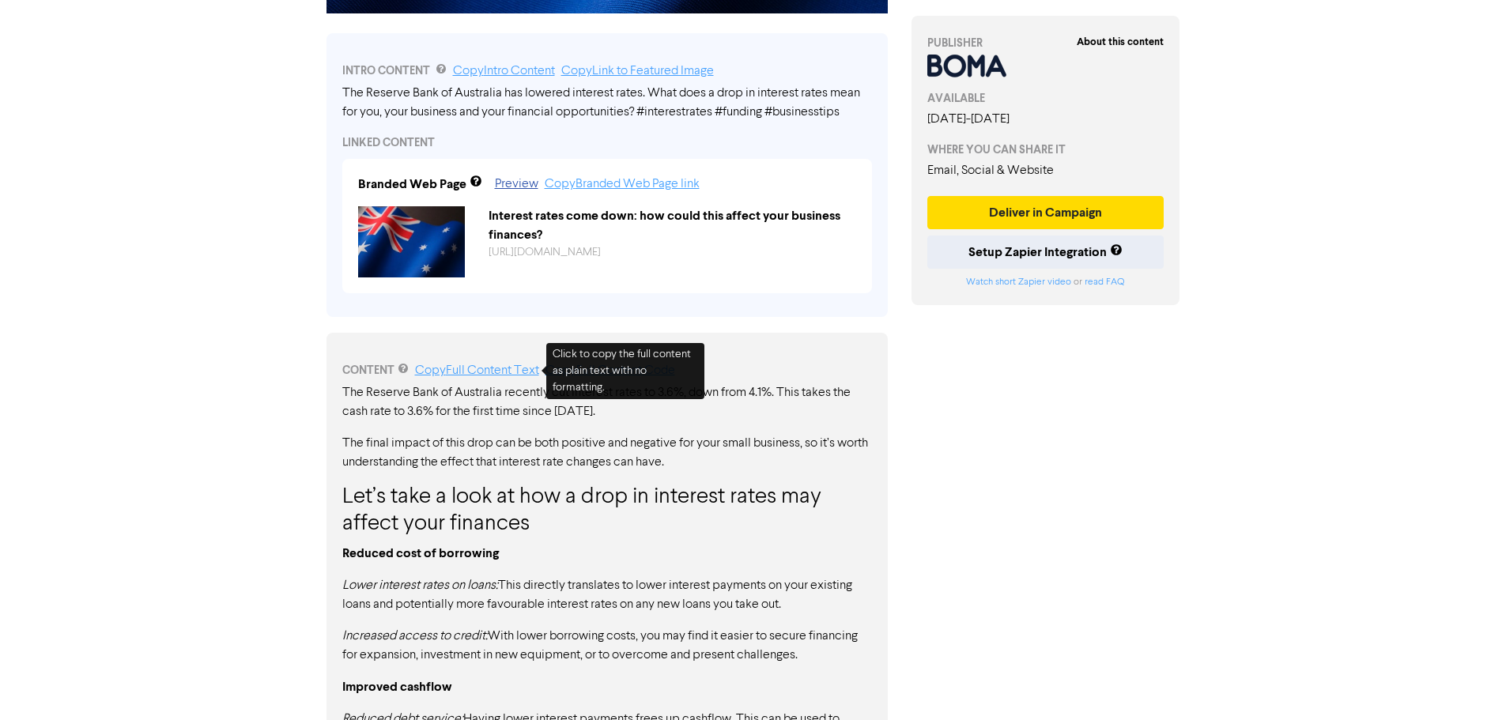
scroll to position [357, 0]
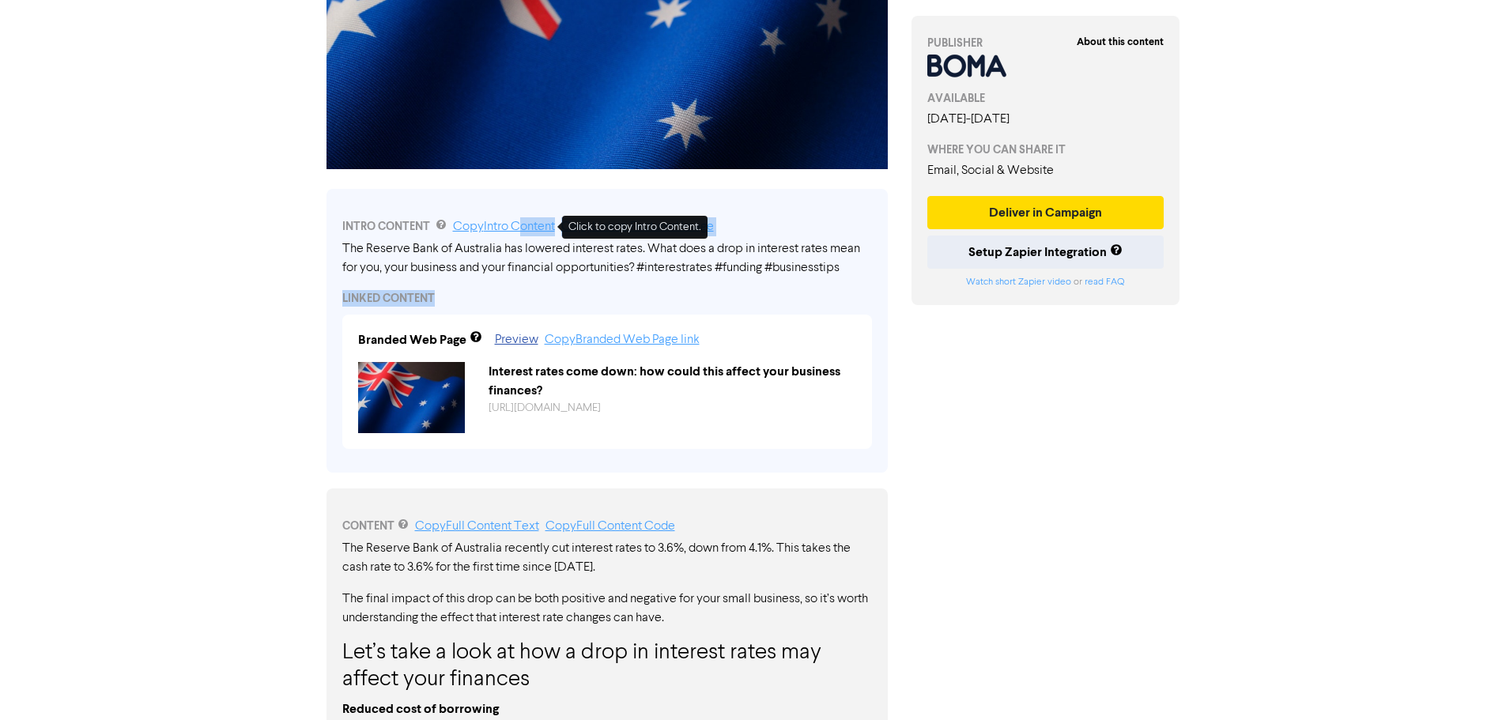
drag, startPoint x: 519, startPoint y: 230, endPoint x: 508, endPoint y: 304, distance: 74.4
click at [508, 304] on div "INTRO CONTENT Copy Intro Content Copy Link to Featured Image The Reserve Bank o…" at bounding box center [607, 331] width 561 height 284
click at [610, 298] on div "LINKED CONTENT" at bounding box center [607, 298] width 530 height 17
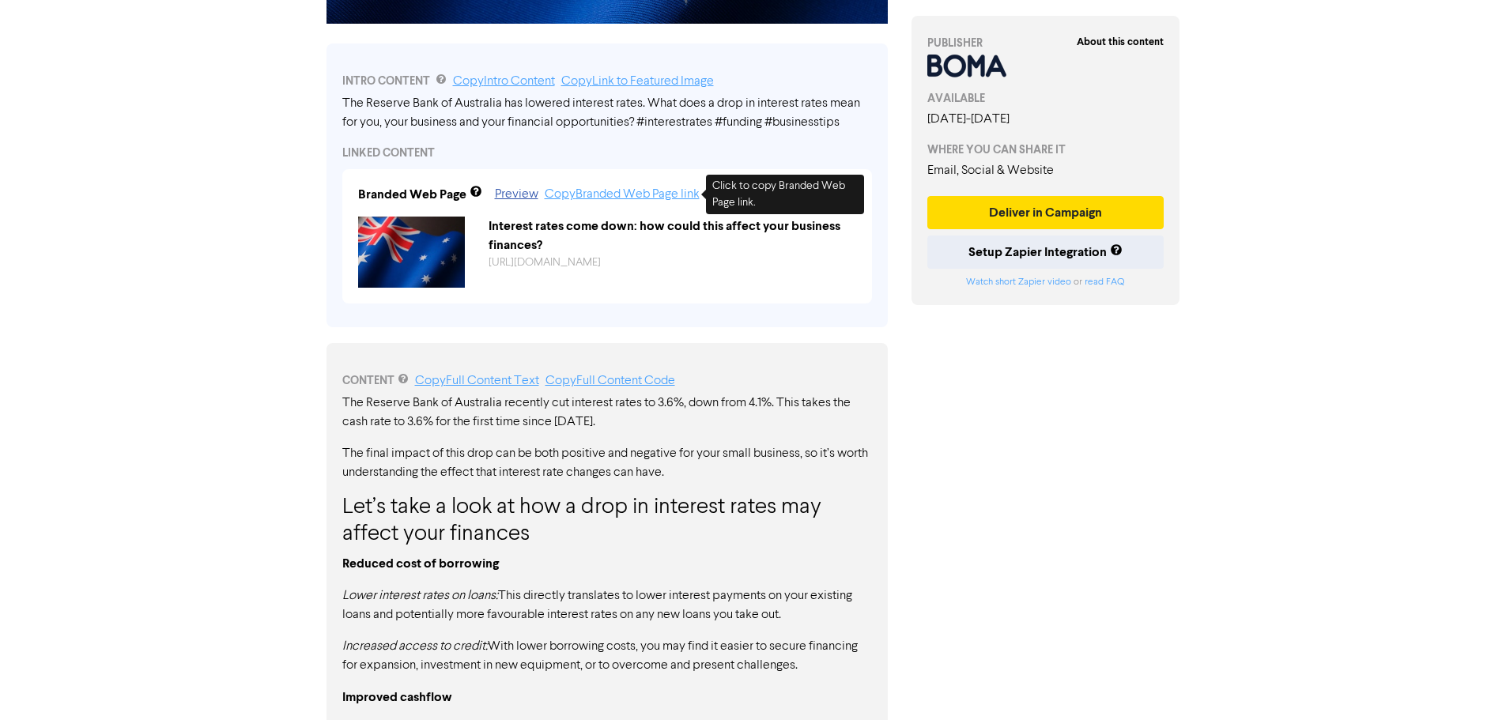
scroll to position [515, 0]
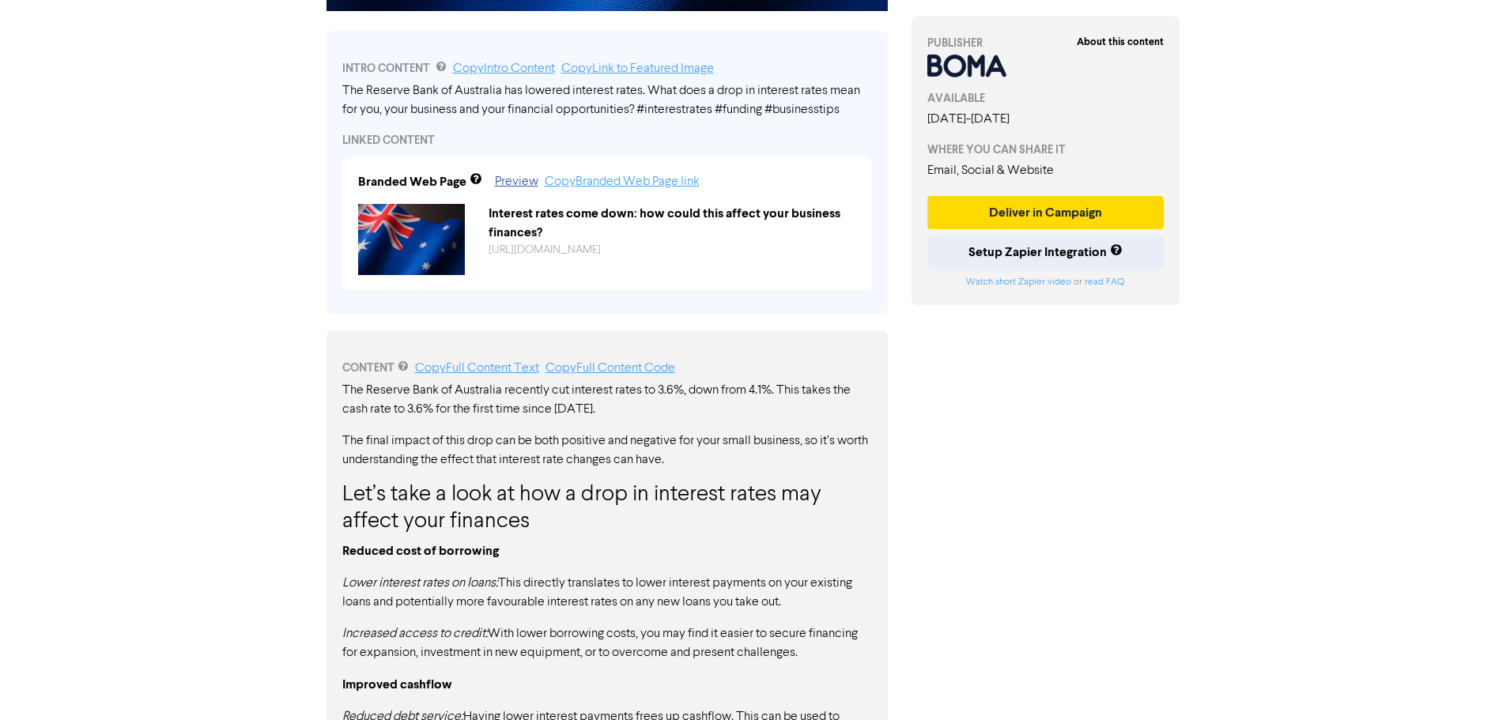
click at [497, 369] on link "Copy Full Content Text" at bounding box center [477, 368] width 124 height 13
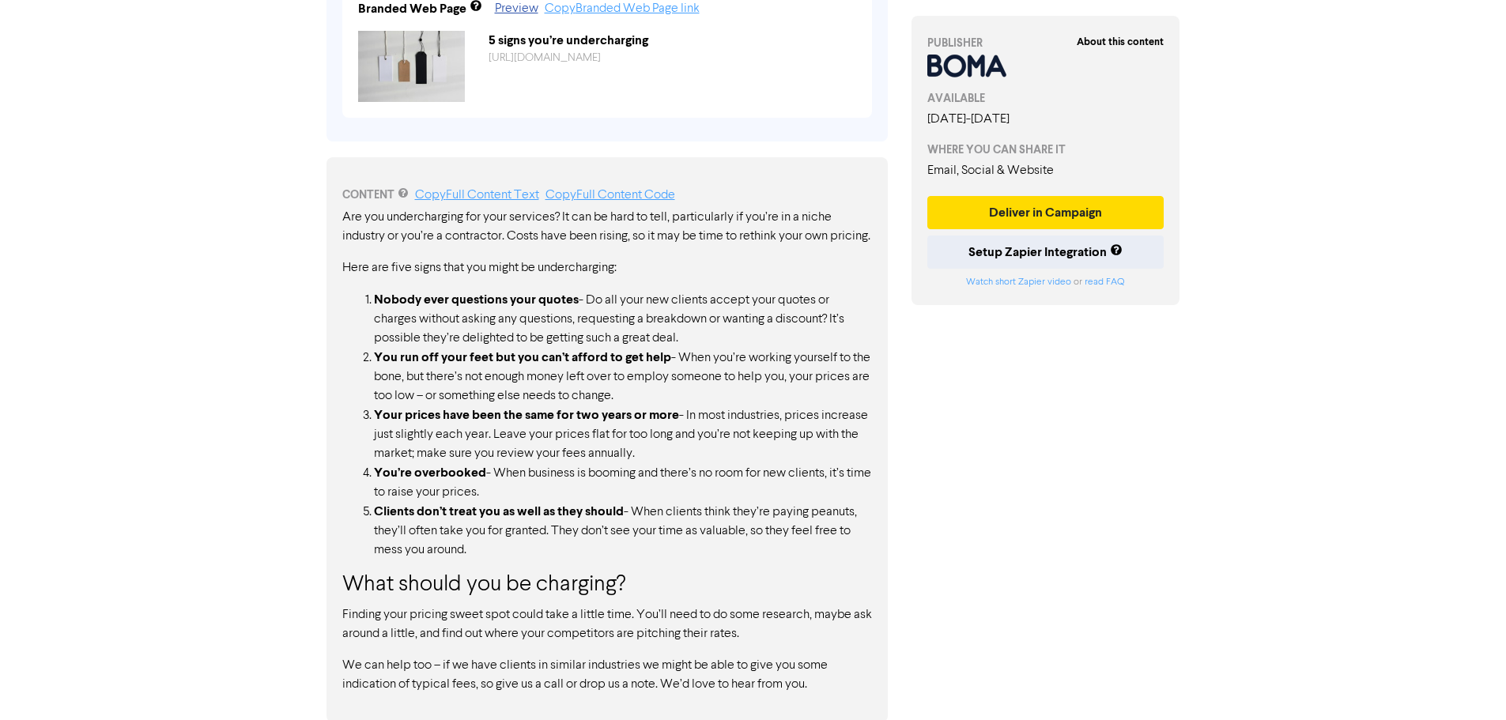
scroll to position [684, 0]
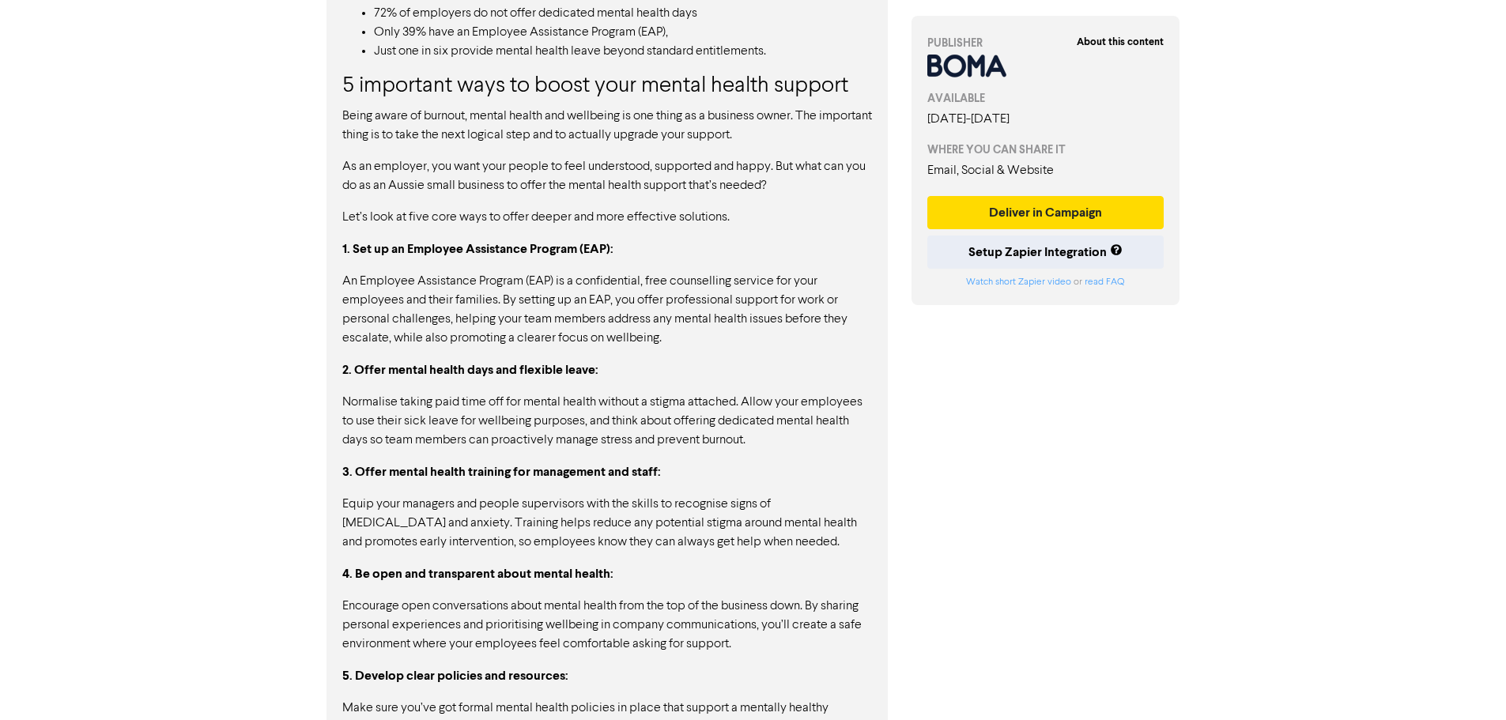
scroll to position [1186, 0]
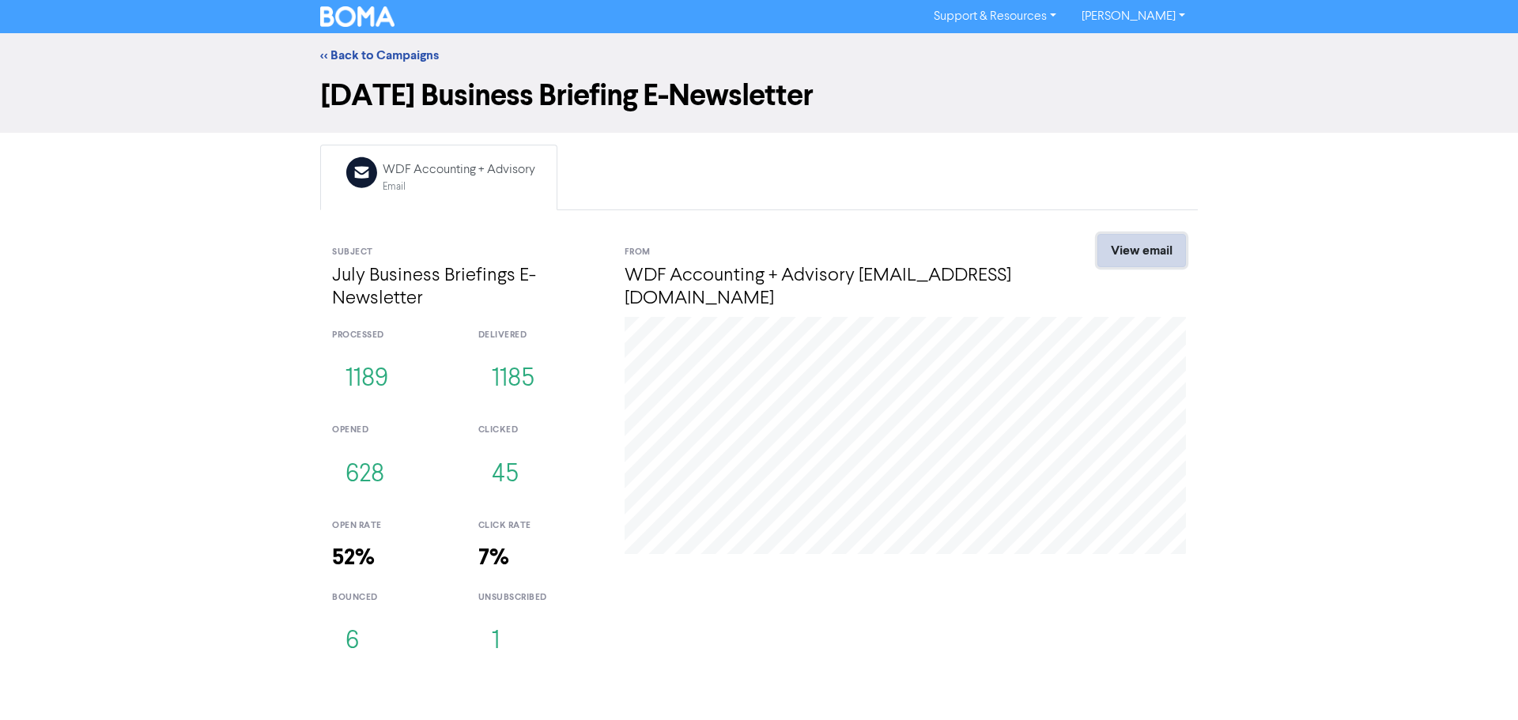
click at [1168, 256] on link "View email" at bounding box center [1141, 250] width 89 height 33
